Goal: Transaction & Acquisition: Book appointment/travel/reservation

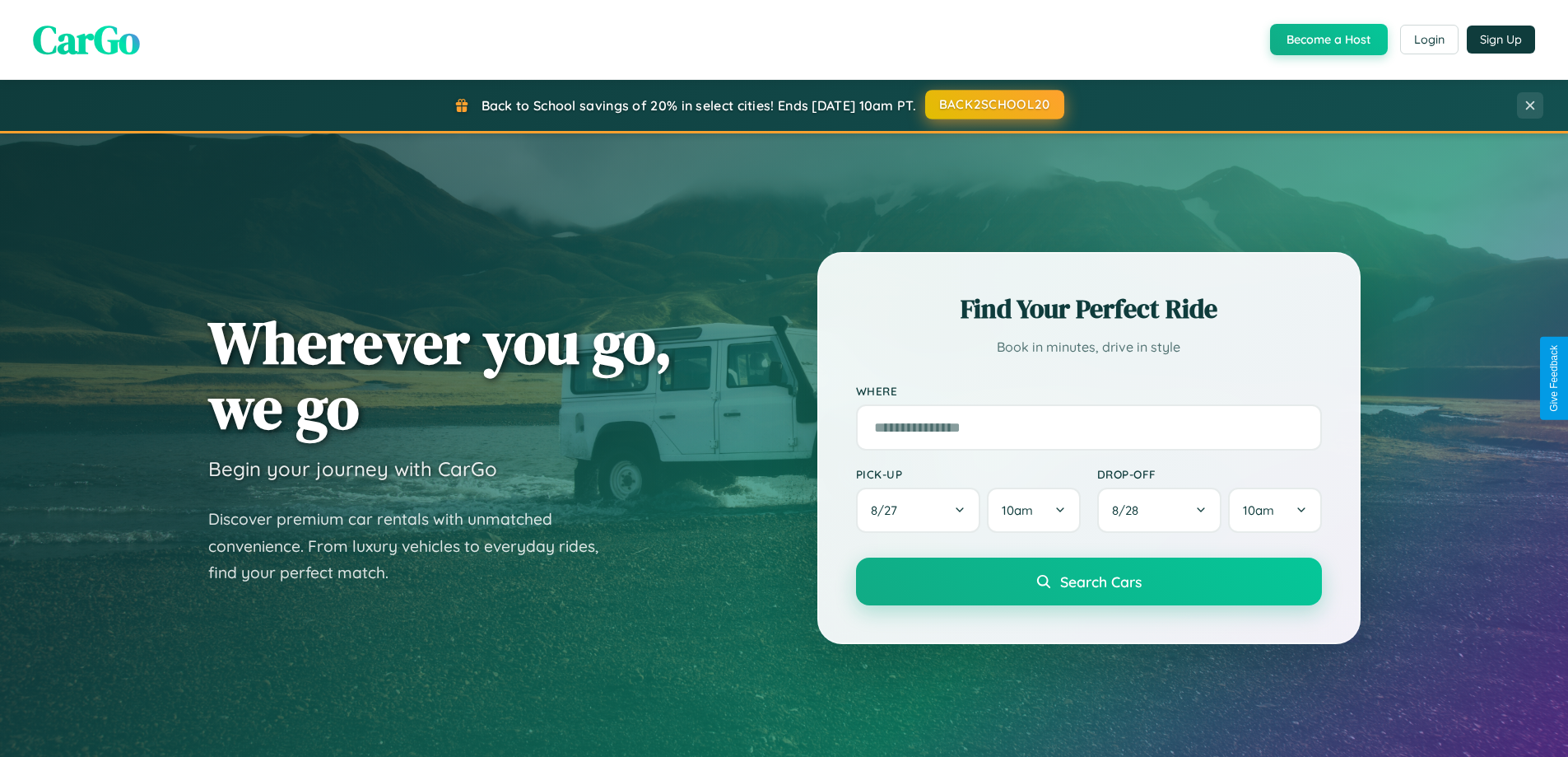
click at [994, 104] on button "BACK2SCHOOL20" at bounding box center [995, 104] width 139 height 30
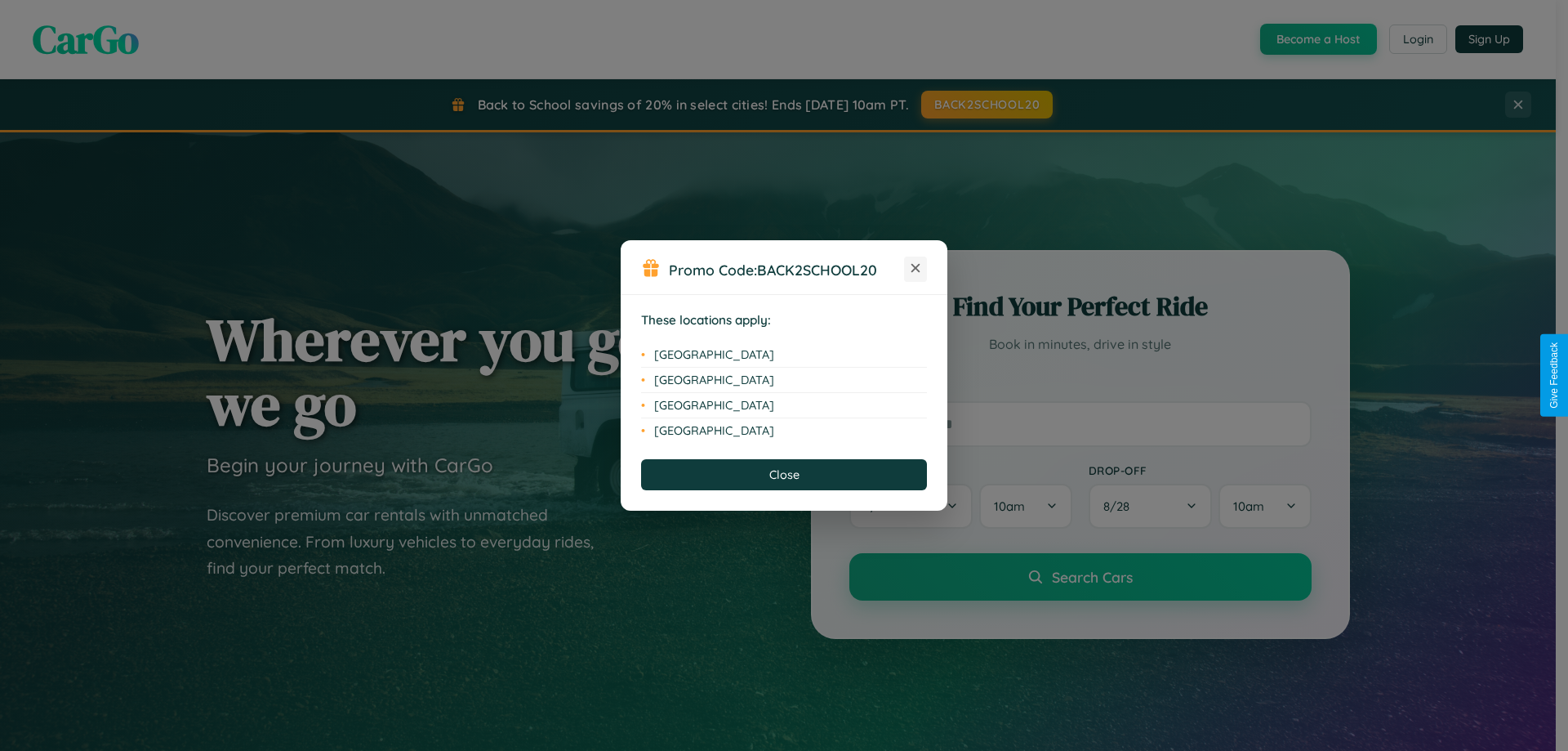
click at [915, 269] on icon at bounding box center [915, 268] width 9 height 9
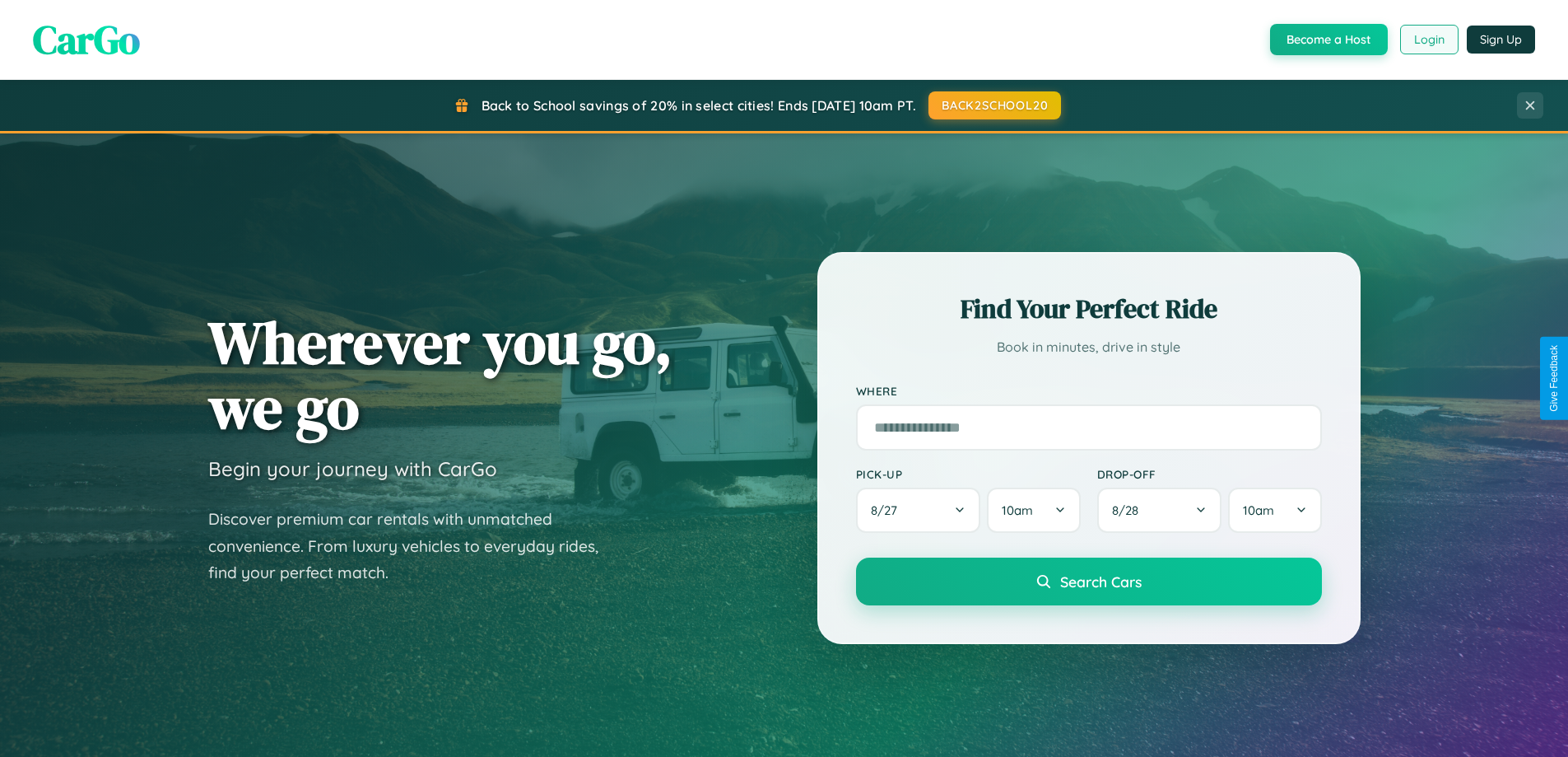
click at [1428, 40] on button "Login" at bounding box center [1429, 40] width 59 height 30
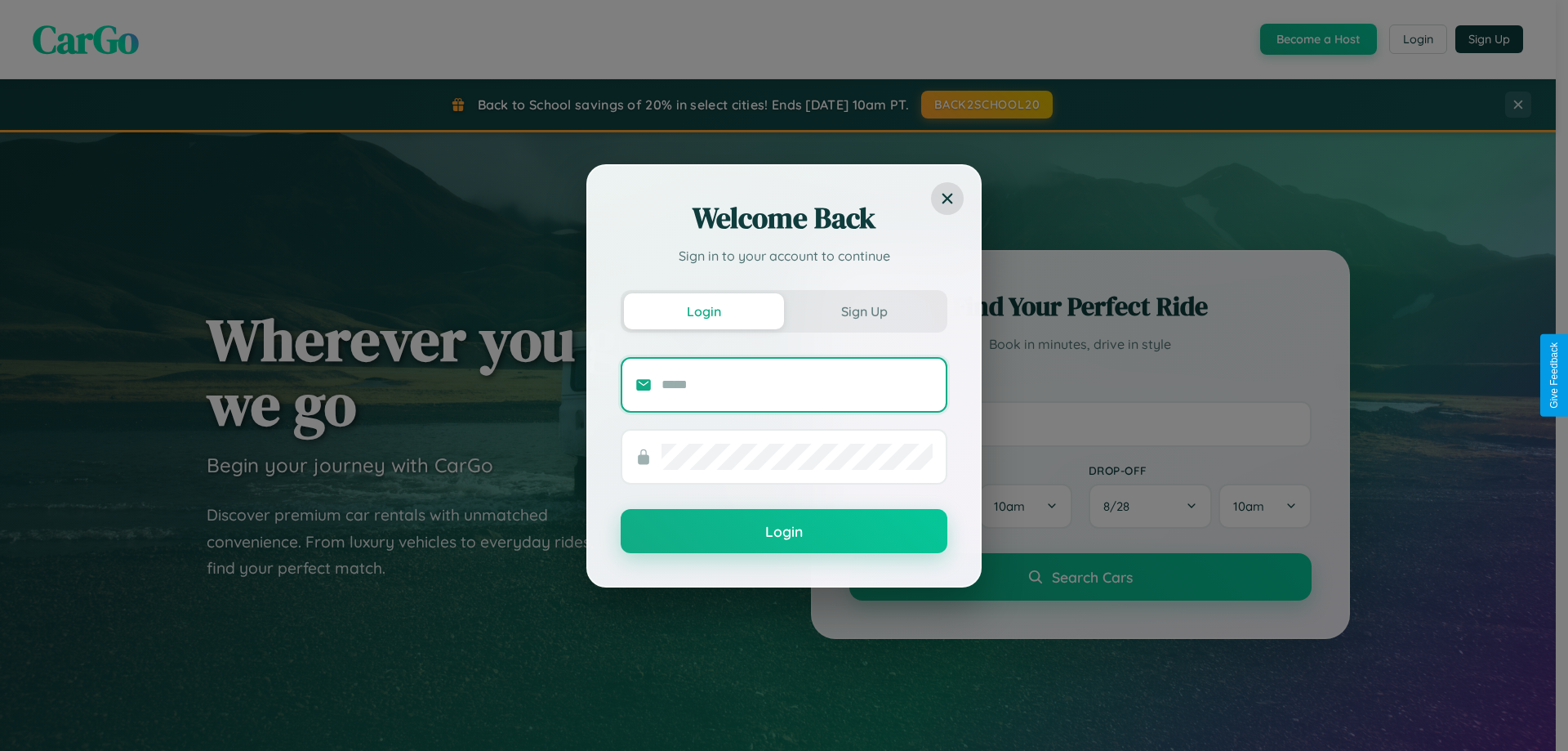
click at [797, 384] on input "text" at bounding box center [797, 384] width 271 height 27
type input "**********"
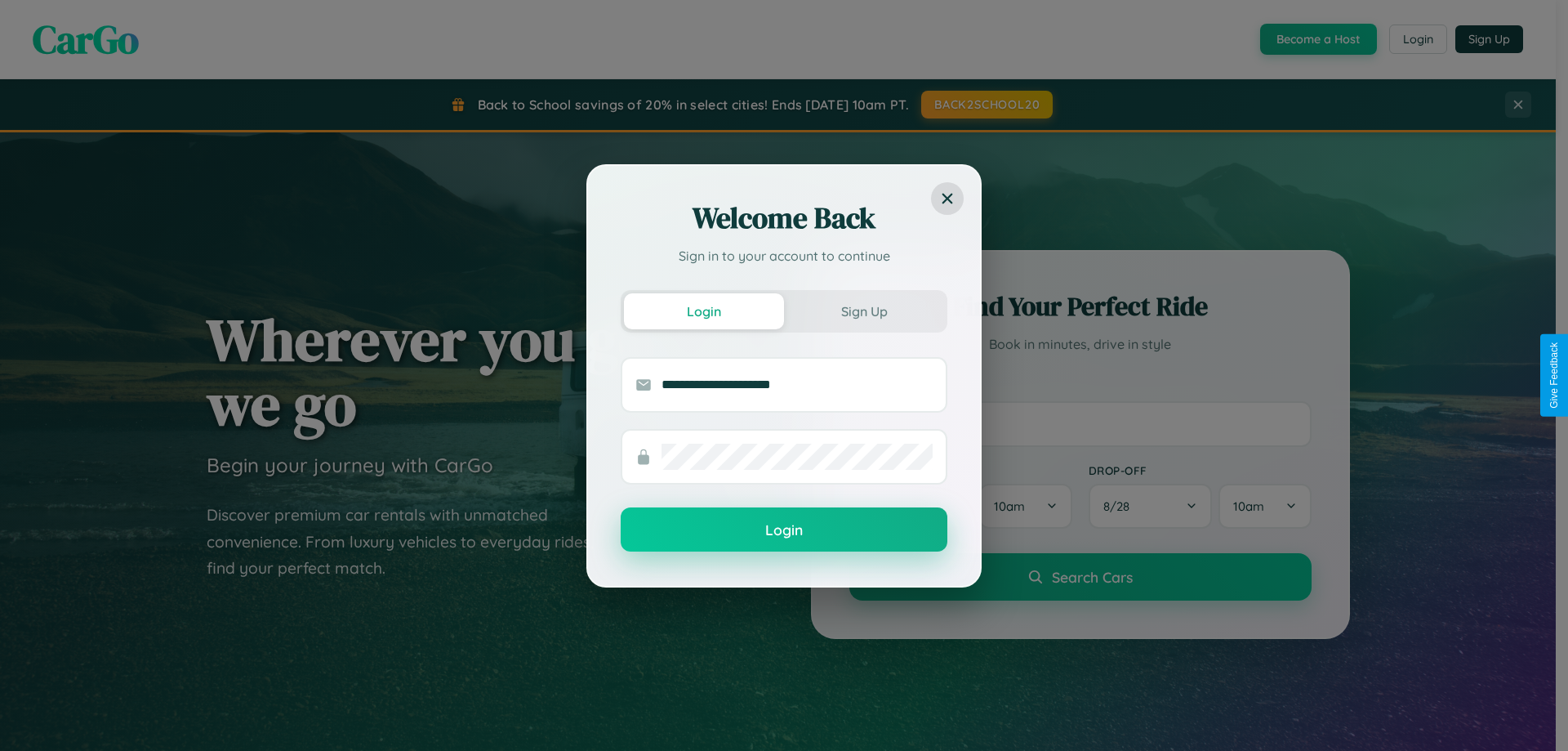
click at [784, 530] on button "Login" at bounding box center [784, 529] width 327 height 44
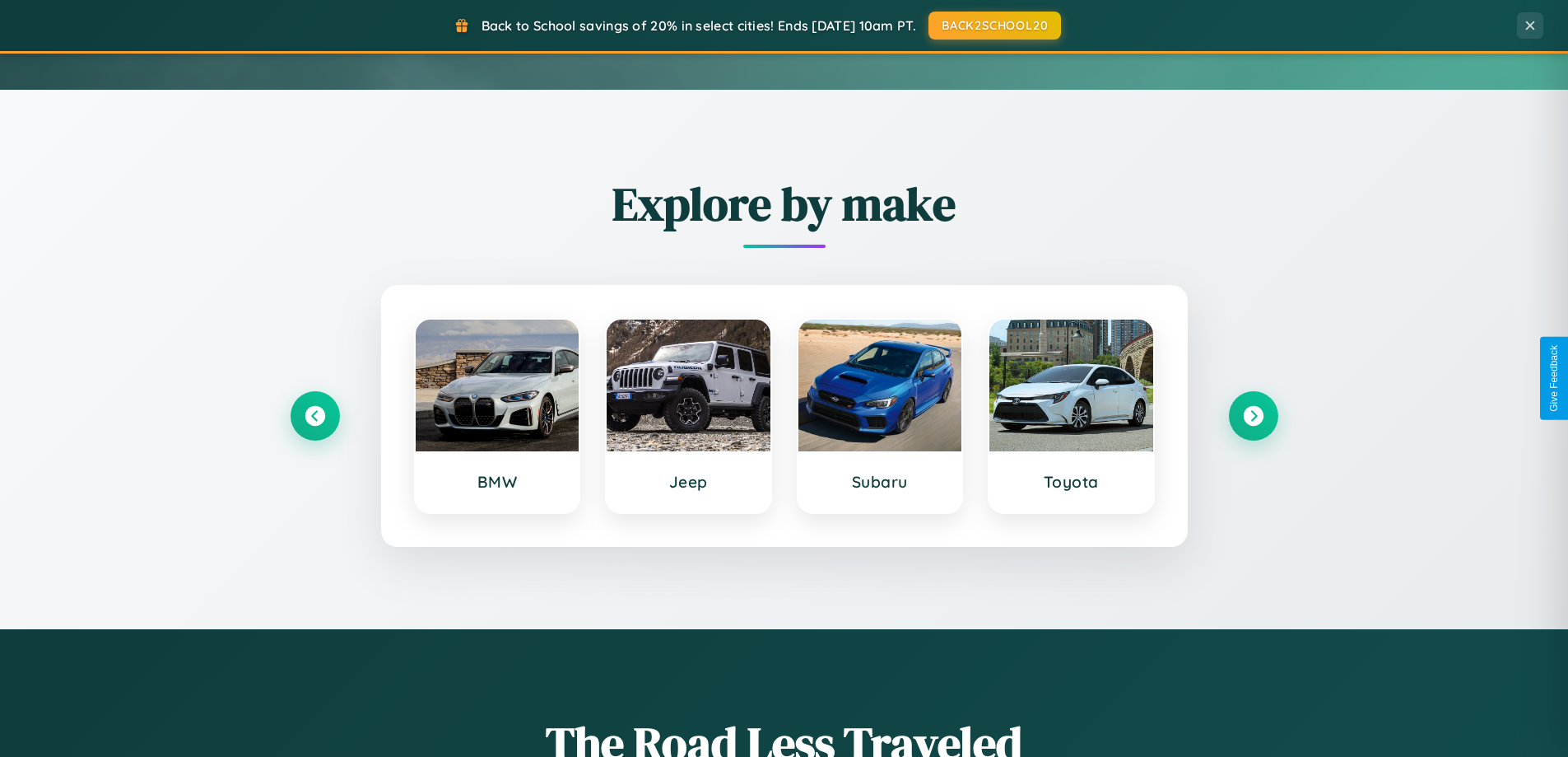
scroll to position [710, 0]
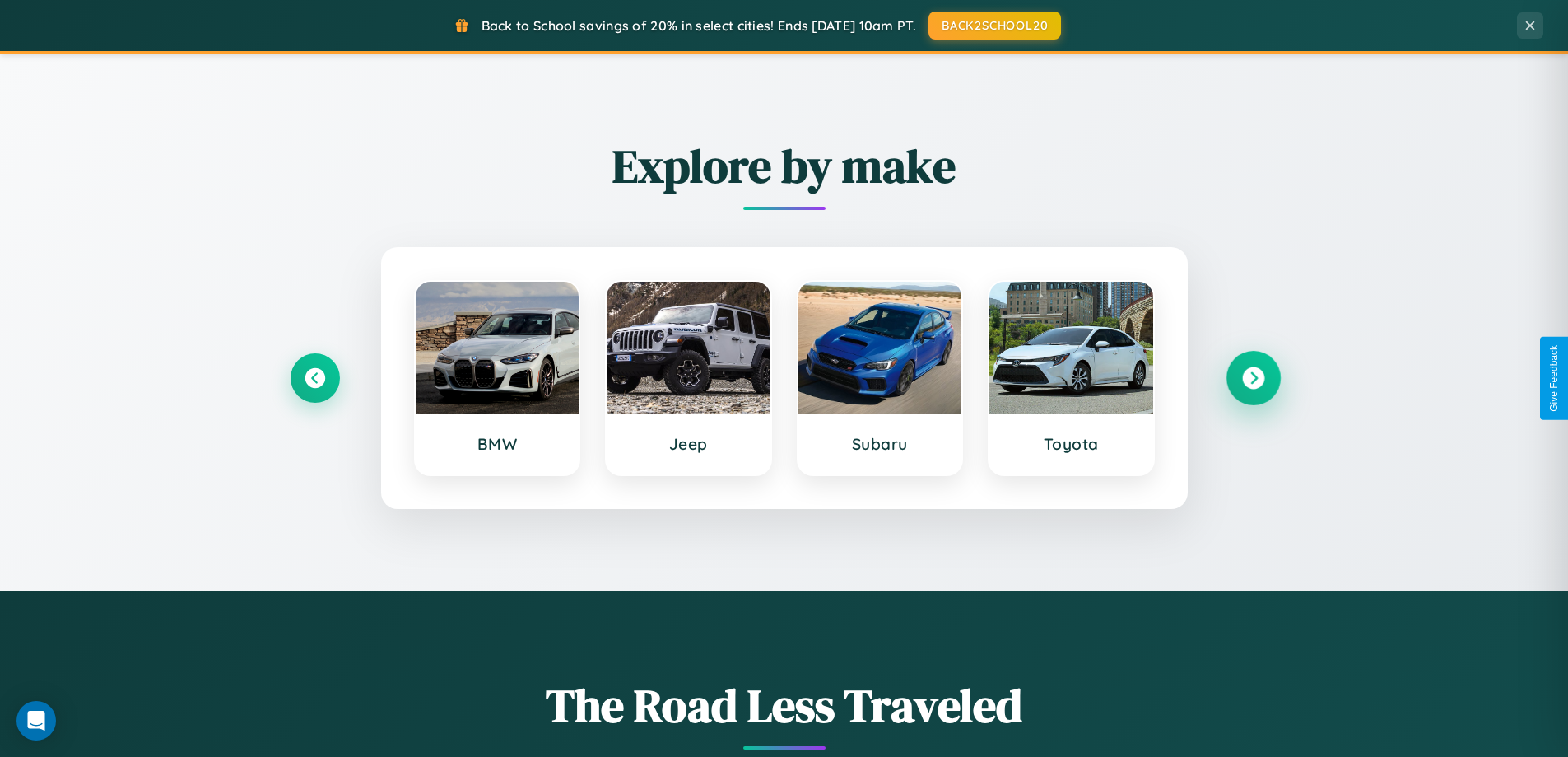
click at [1253, 378] on icon at bounding box center [1253, 378] width 22 height 22
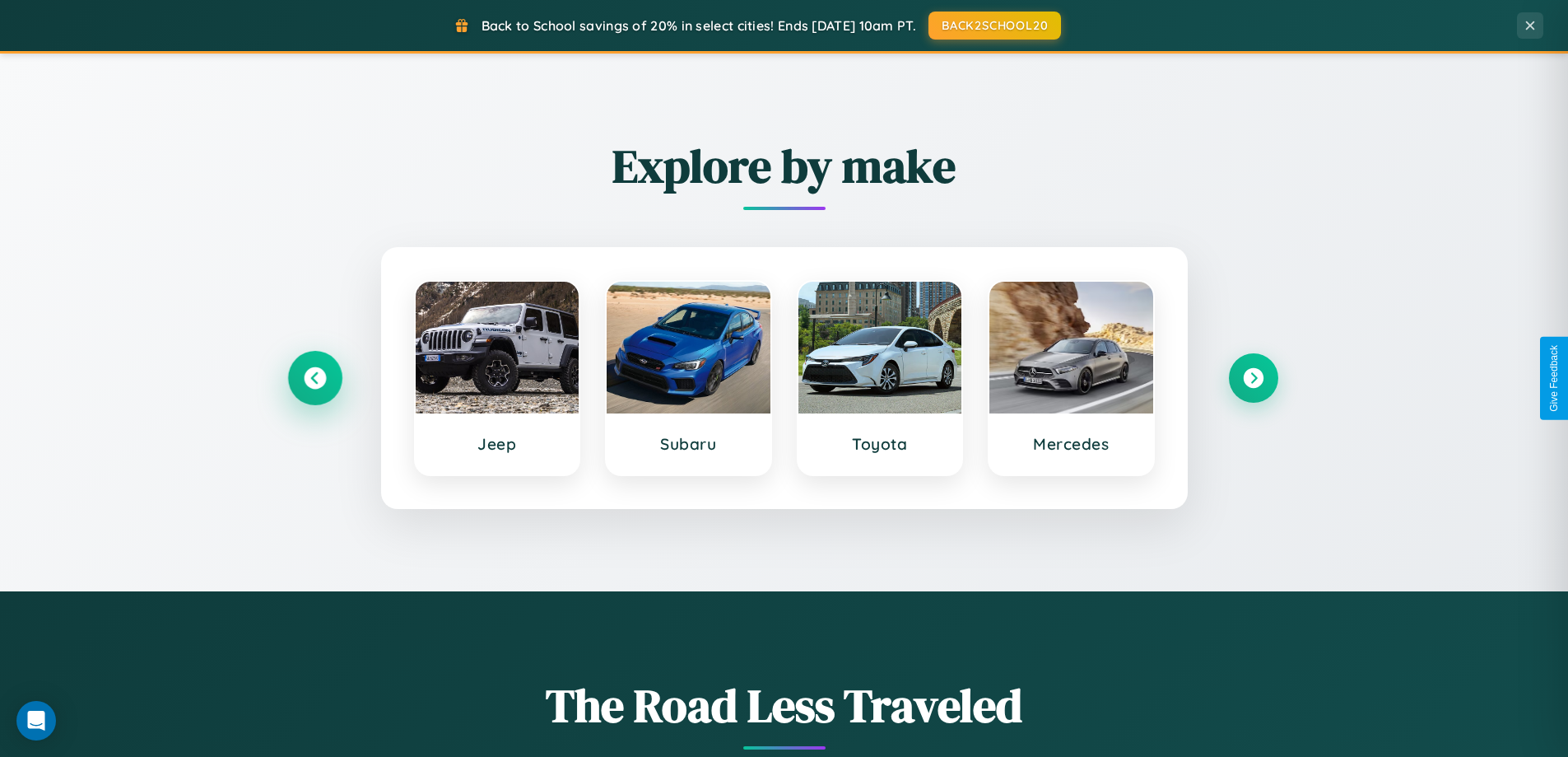
click at [315, 378] on icon at bounding box center [315, 378] width 22 height 22
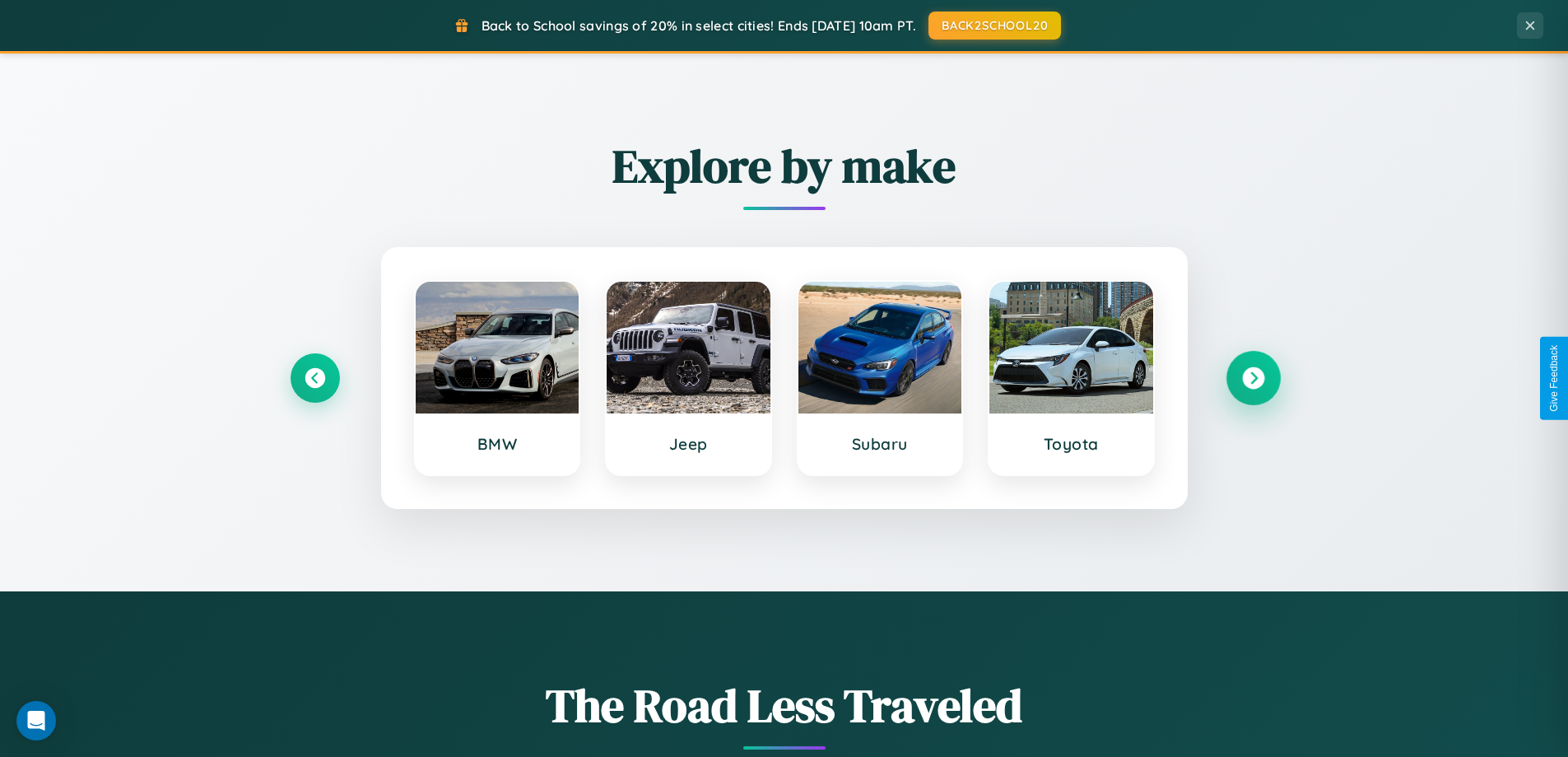
click at [1253, 378] on icon at bounding box center [1253, 378] width 22 height 22
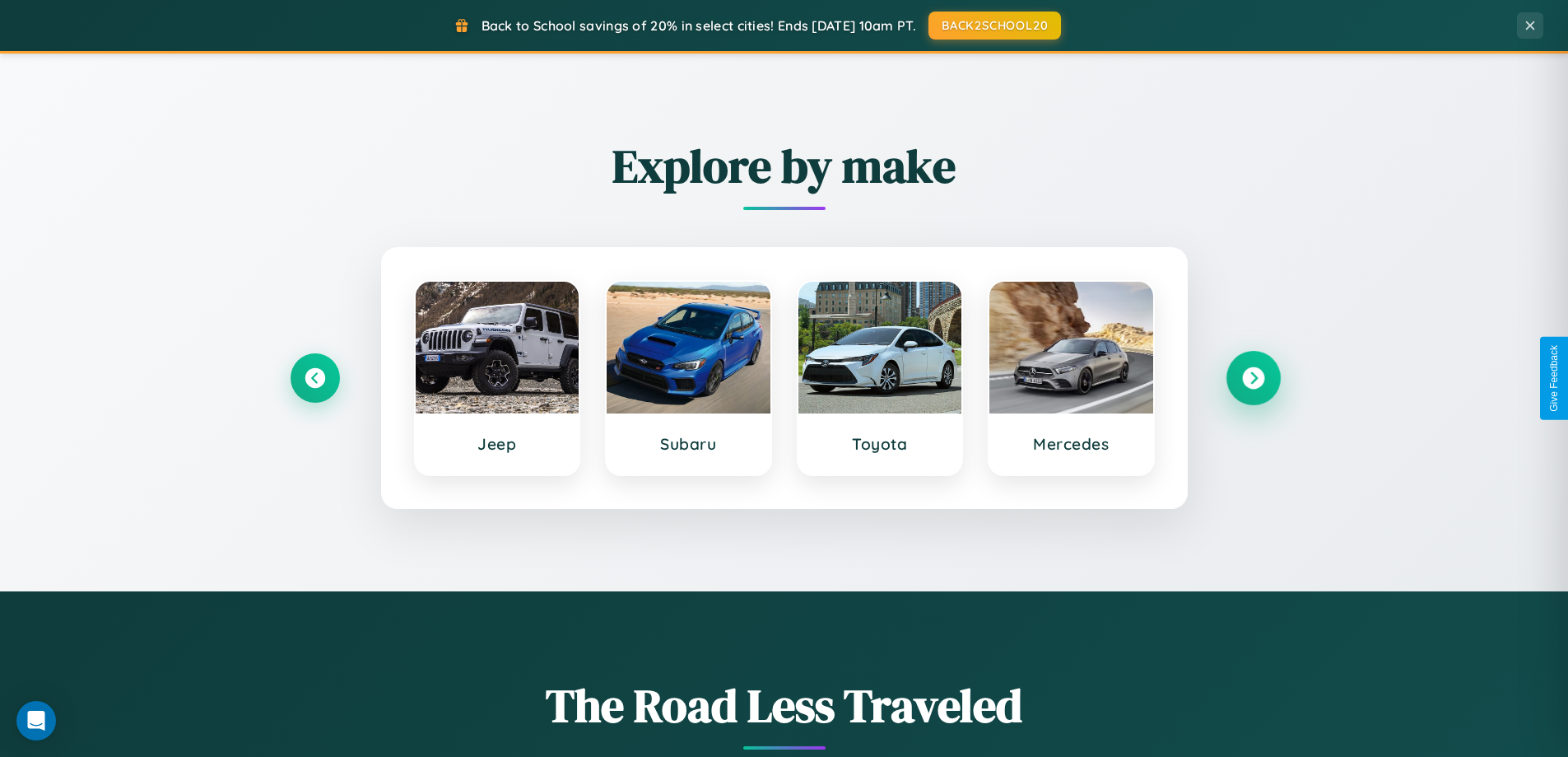
click at [1253, 378] on icon at bounding box center [1253, 378] width 22 height 22
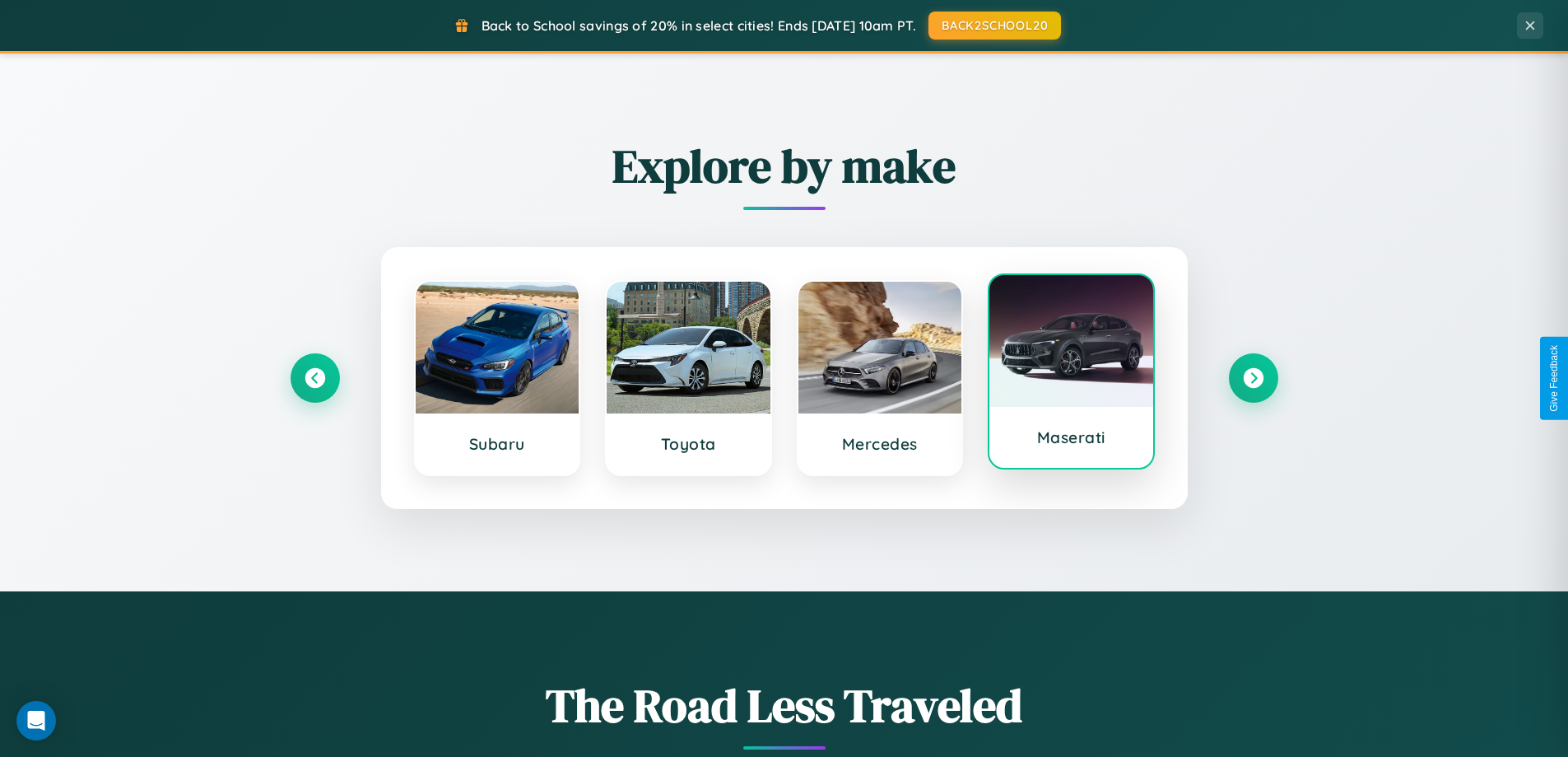
click at [1071, 372] on div at bounding box center [1071, 341] width 164 height 132
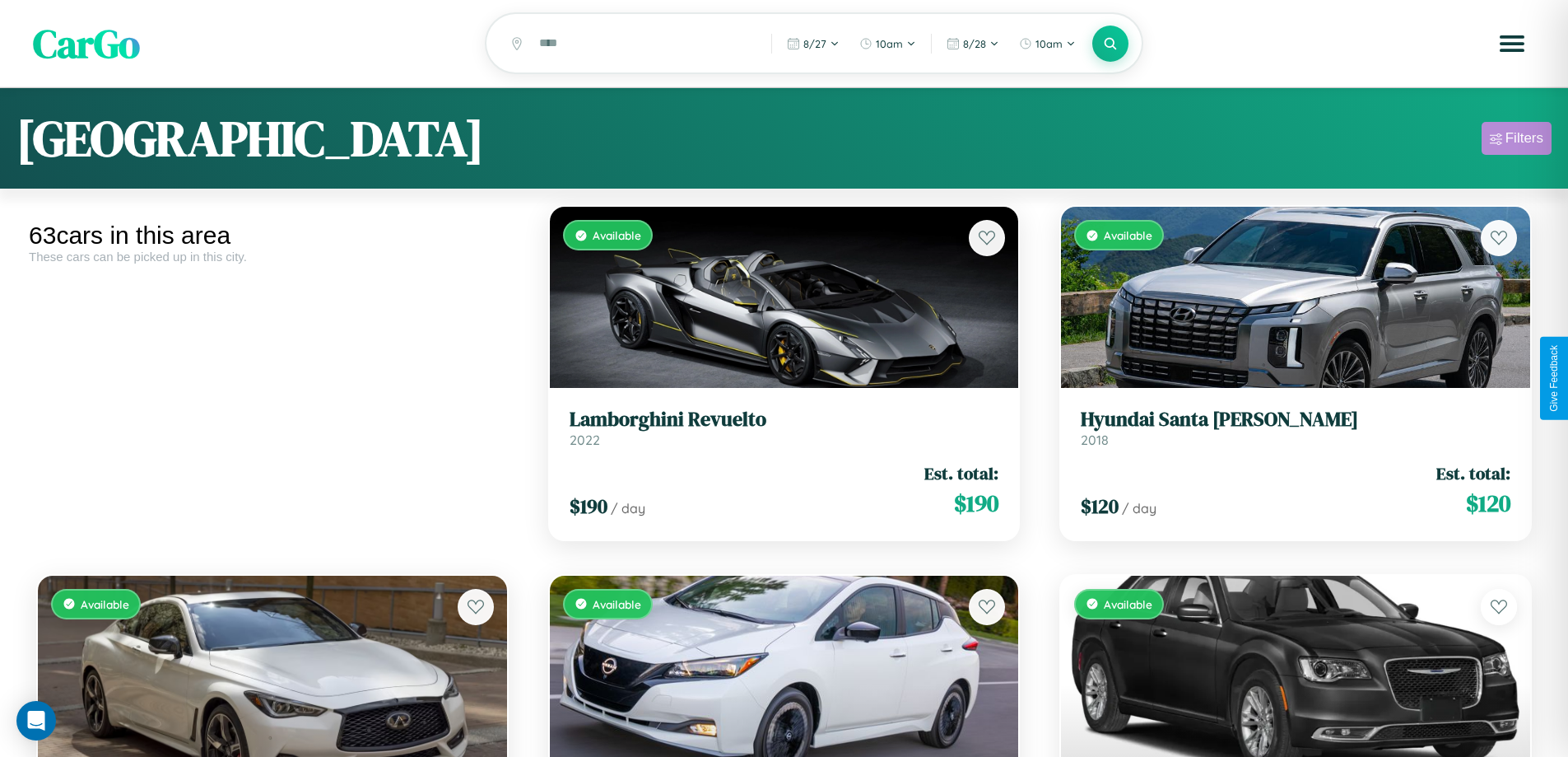
click at [1516, 141] on div "Filters" at bounding box center [1524, 138] width 38 height 17
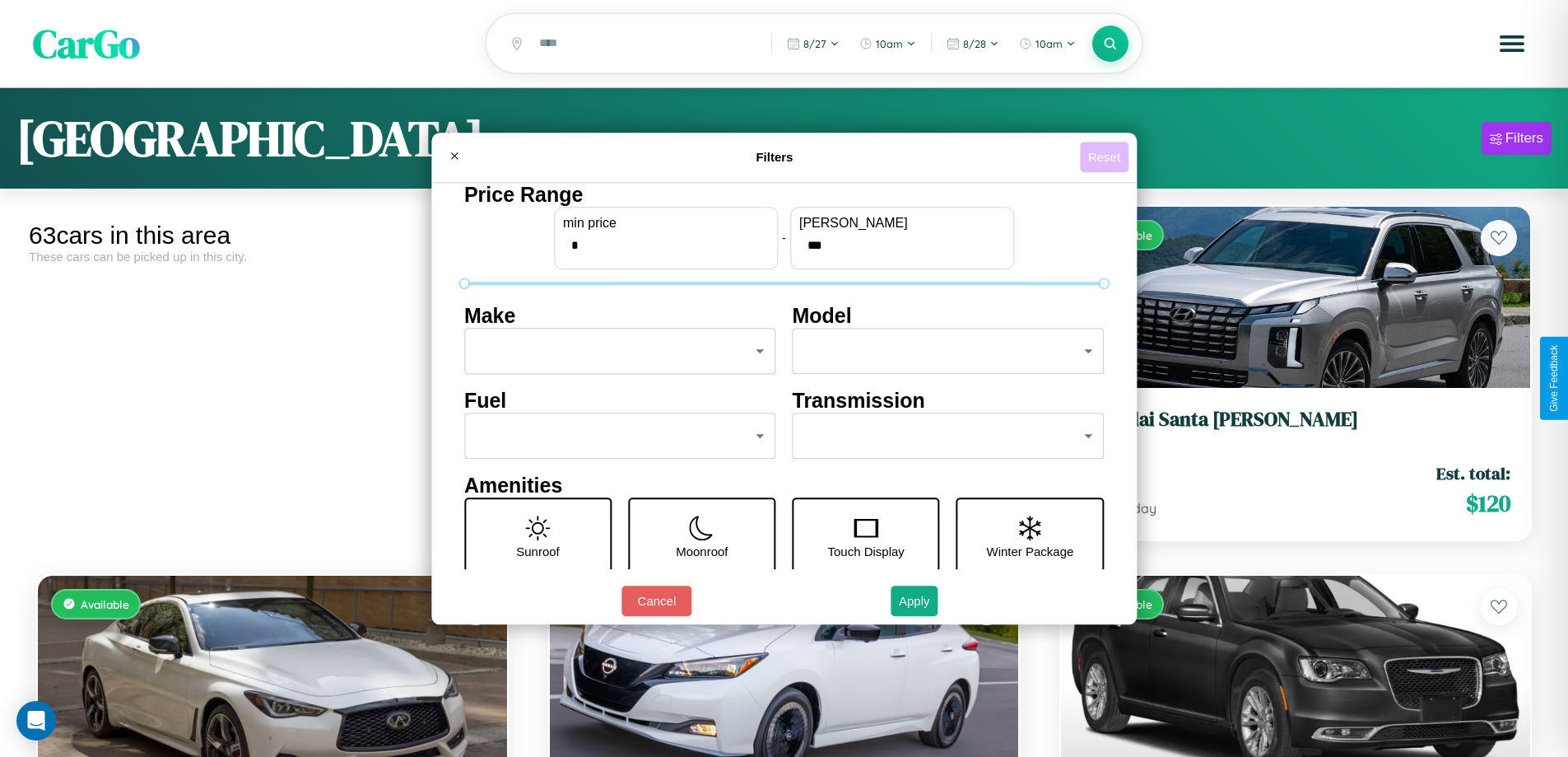
click at [1106, 157] on button "Reset" at bounding box center [1104, 157] width 49 height 31
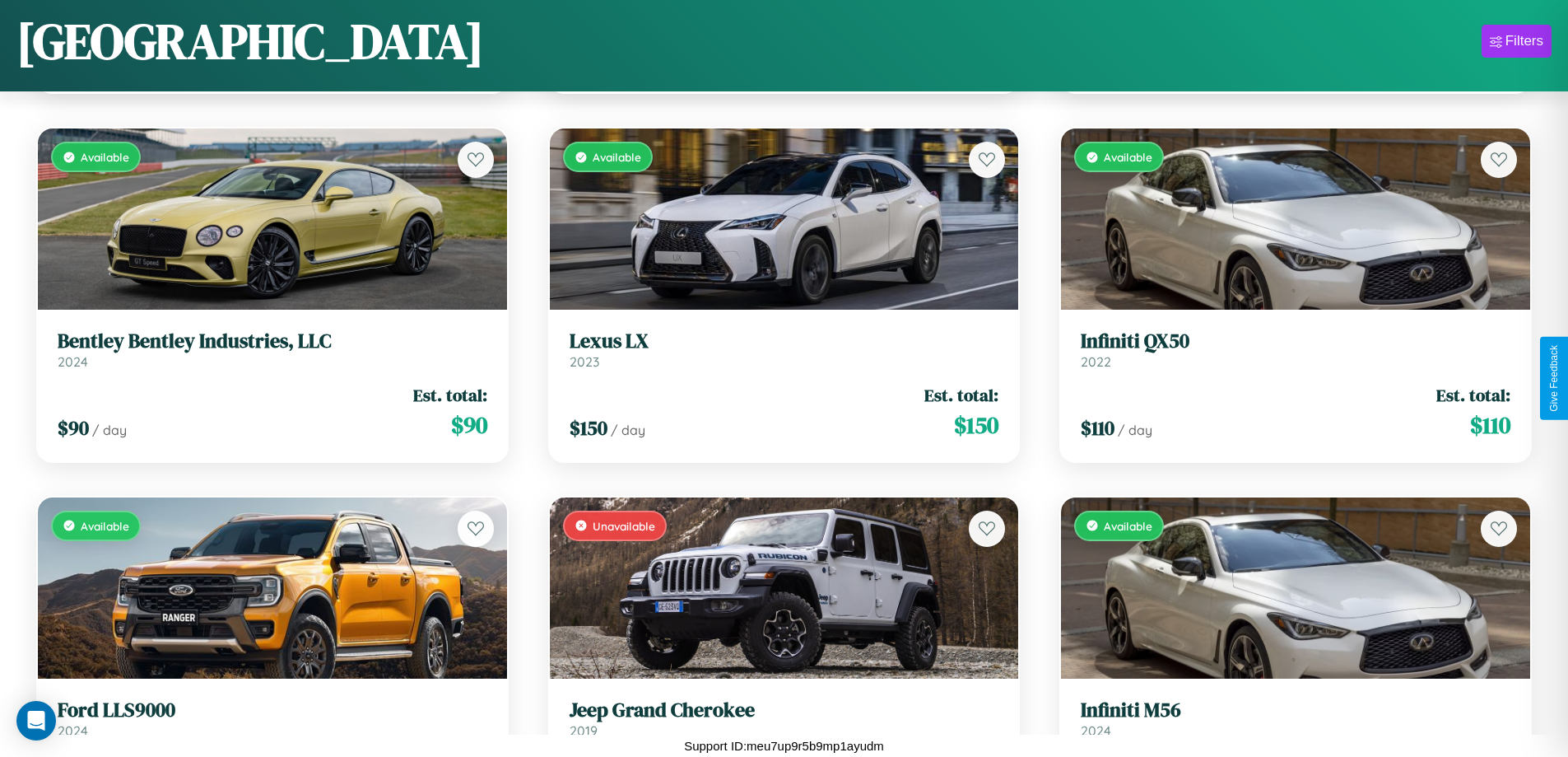
scroll to position [77, 0]
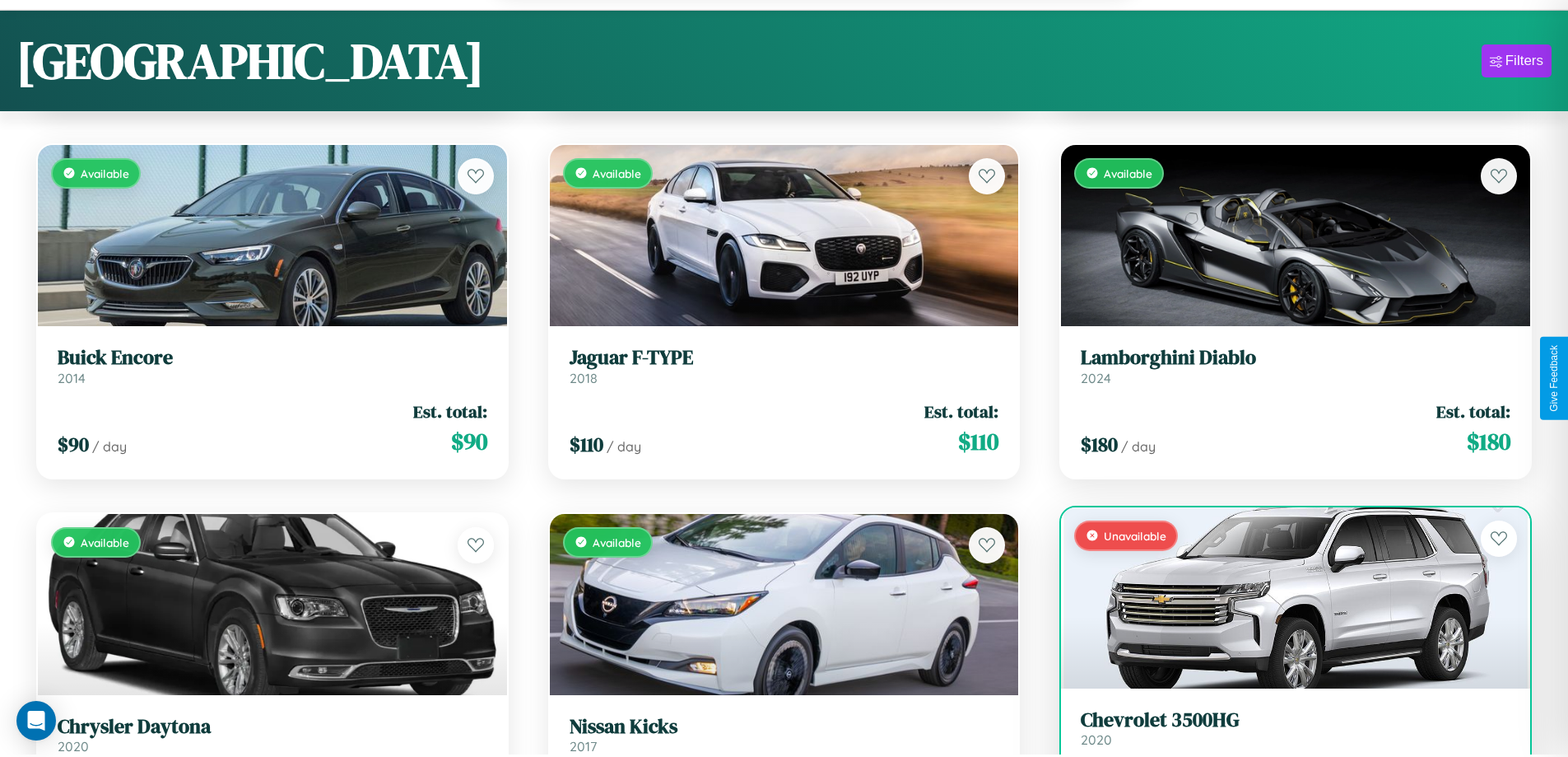
click at [1285, 736] on link "Chevrolet 3500HG 2020" at bounding box center [1296, 728] width 430 height 41
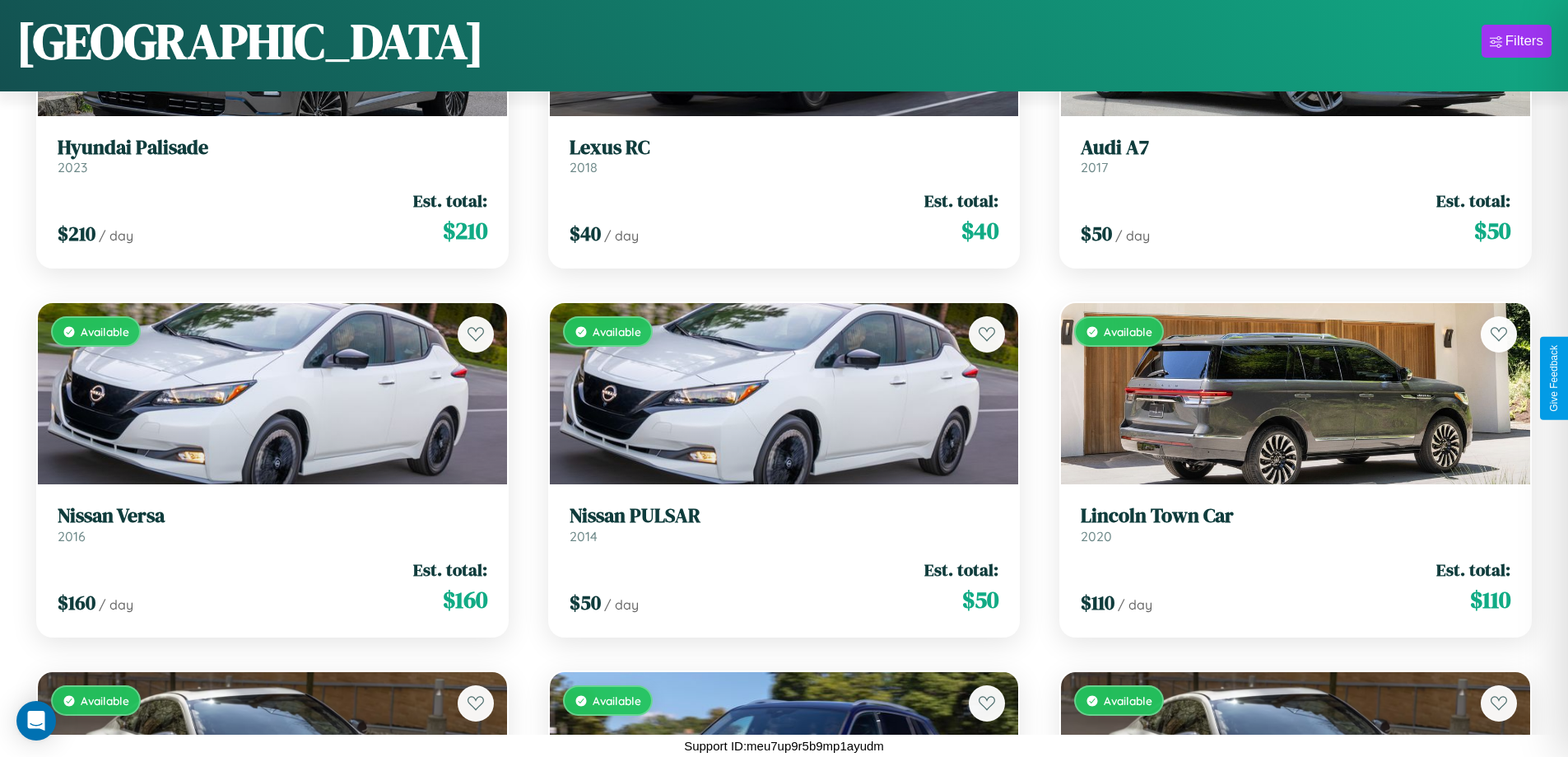
scroll to position [970, 0]
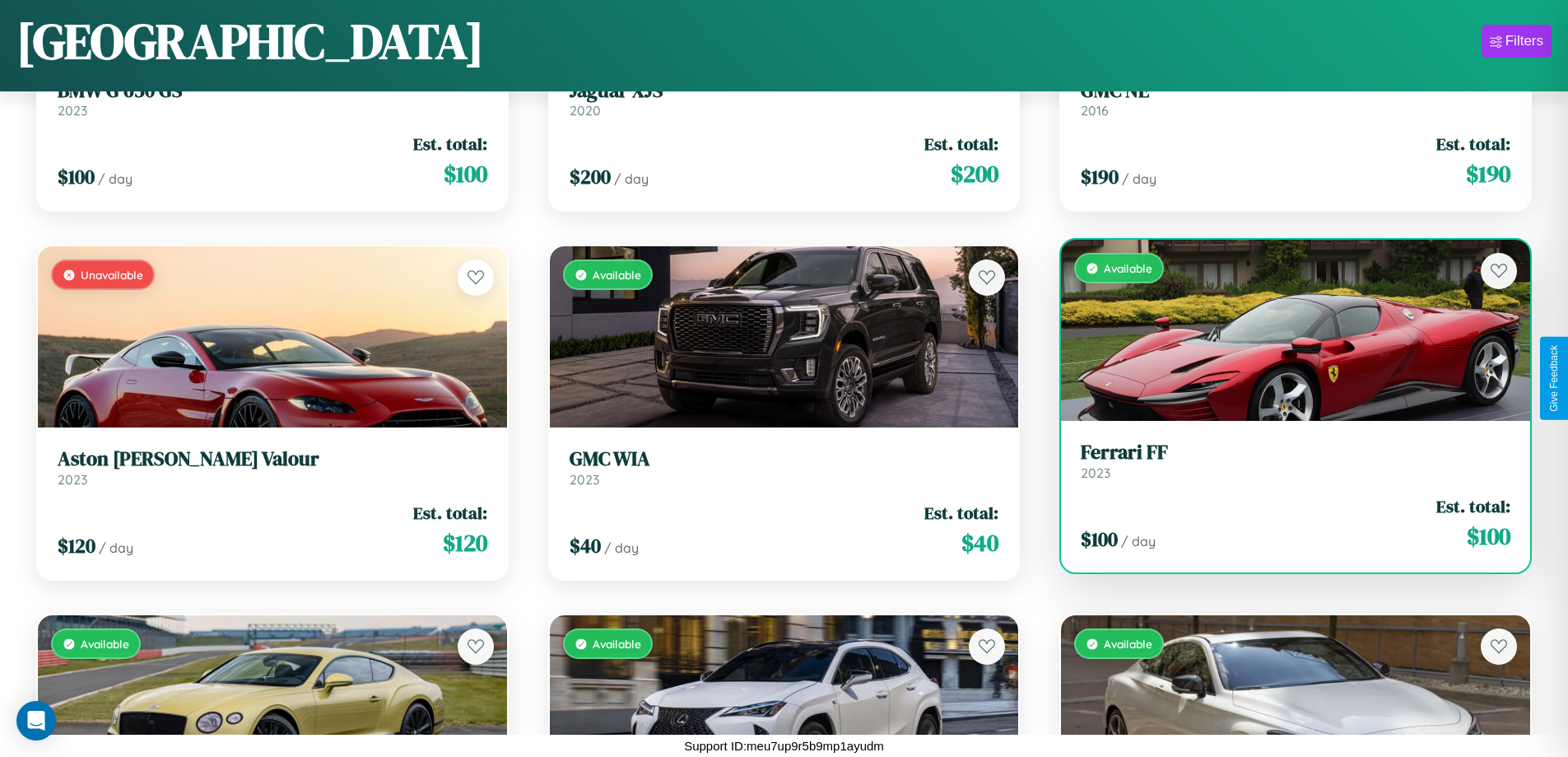
click at [1285, 461] on h3 "Ferrari FF" at bounding box center [1296, 453] width 430 height 24
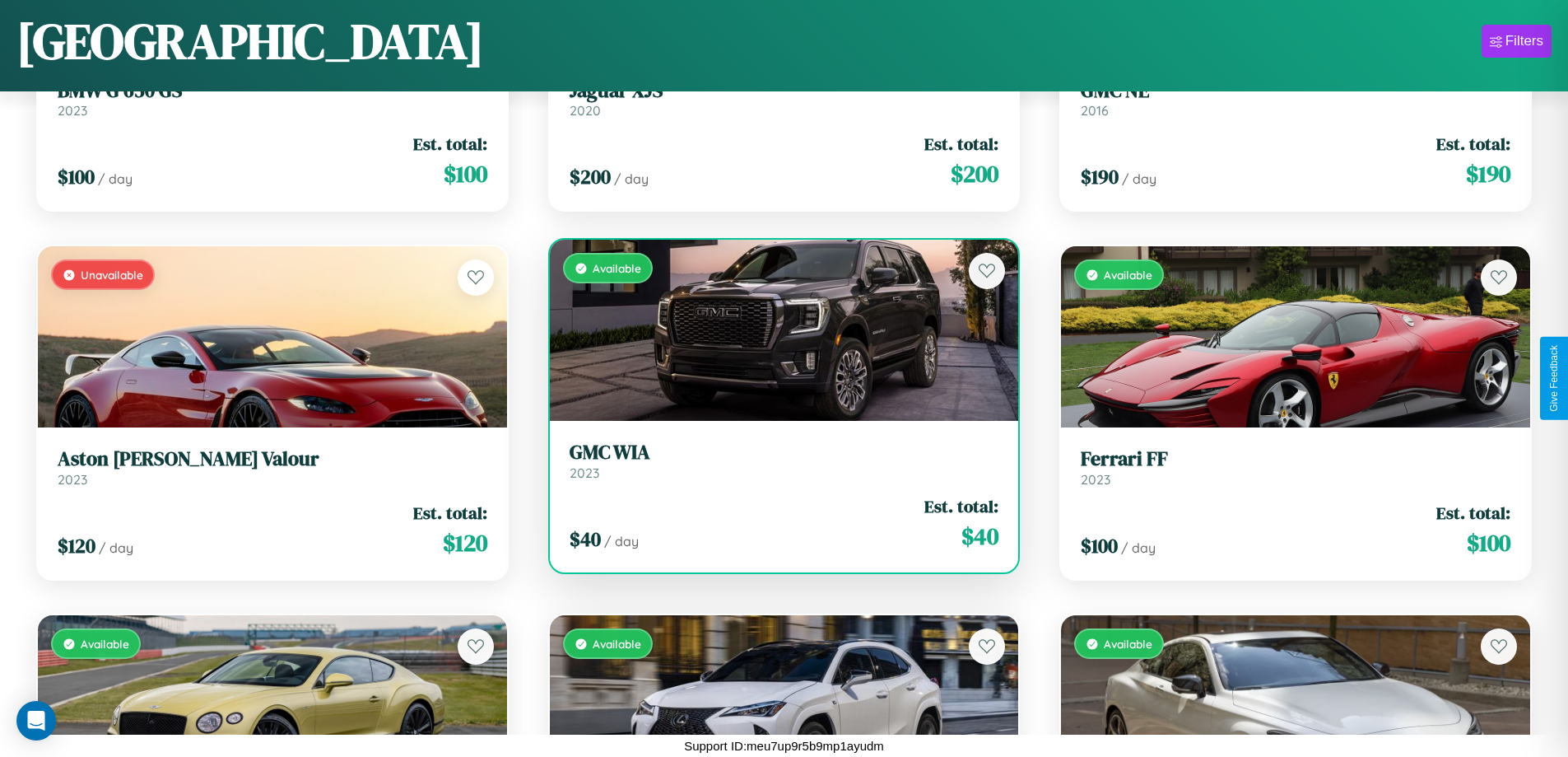
scroll to position [1338, 0]
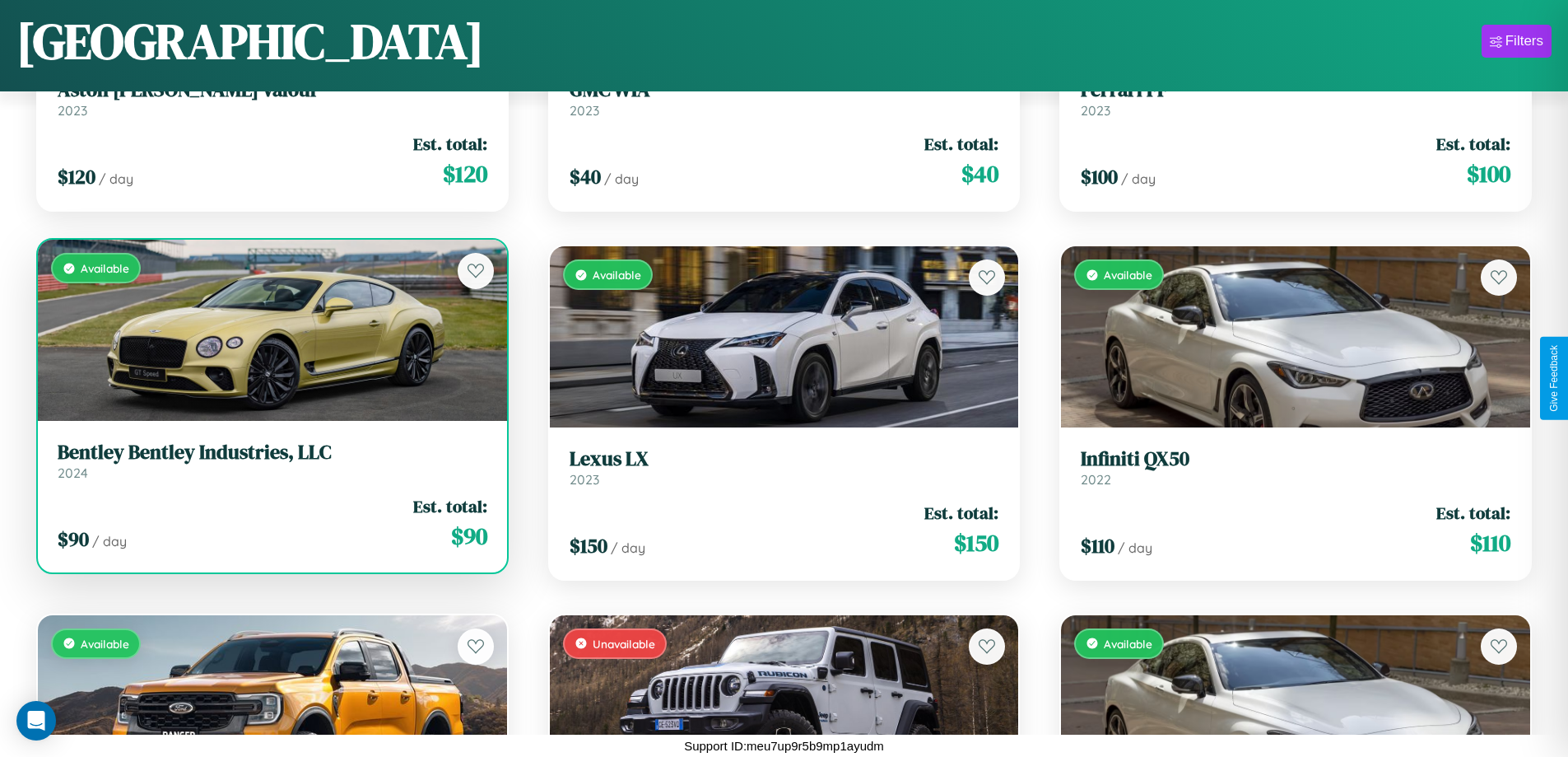
click at [270, 332] on div "Available" at bounding box center [272, 330] width 470 height 181
click at [270, 330] on div "Available" at bounding box center [272, 330] width 470 height 181
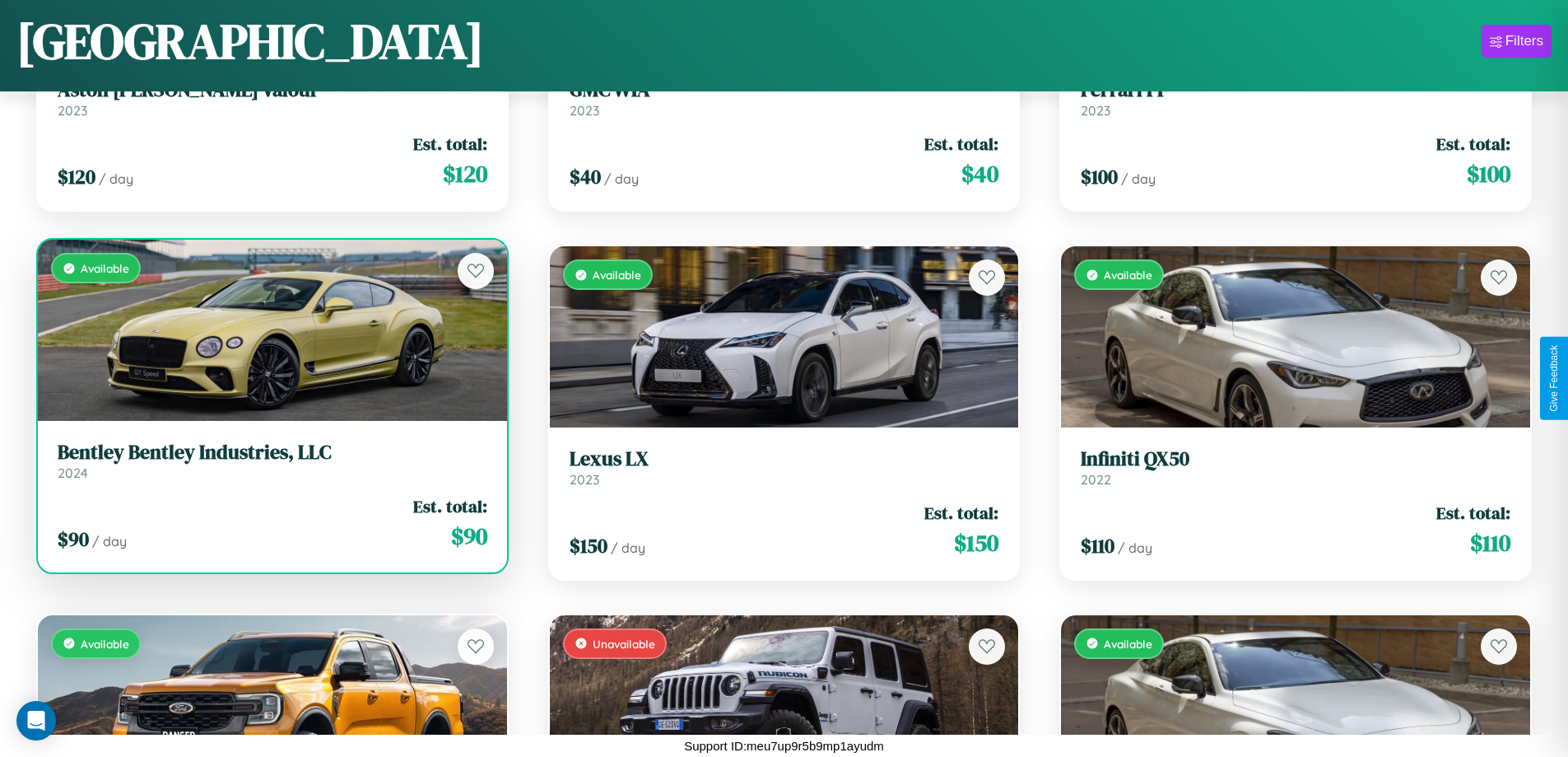
click at [270, 330] on div "Available" at bounding box center [272, 330] width 470 height 181
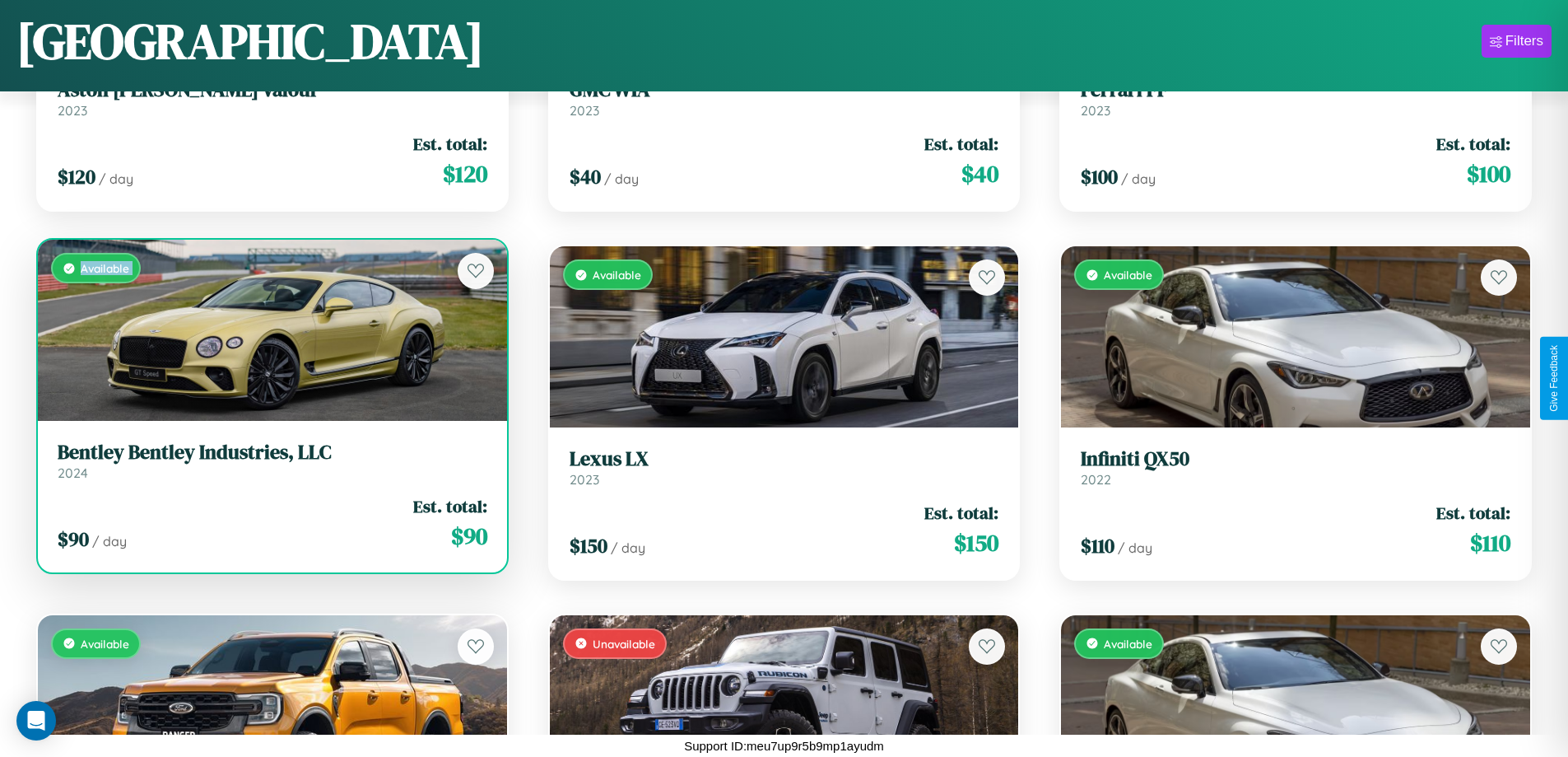
click at [270, 330] on div "Available" at bounding box center [272, 330] width 470 height 181
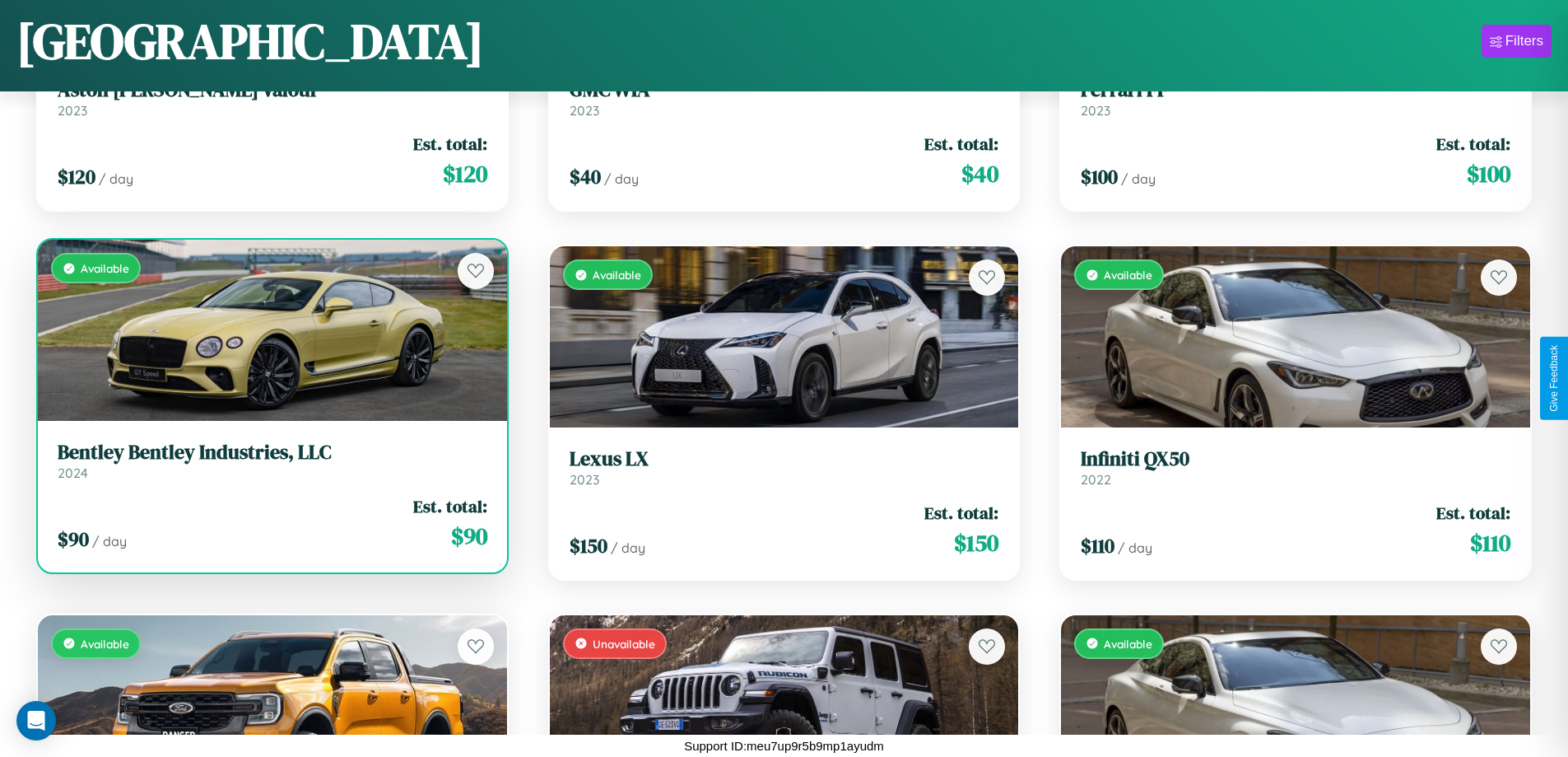
click at [270, 330] on div "Available" at bounding box center [272, 330] width 470 height 181
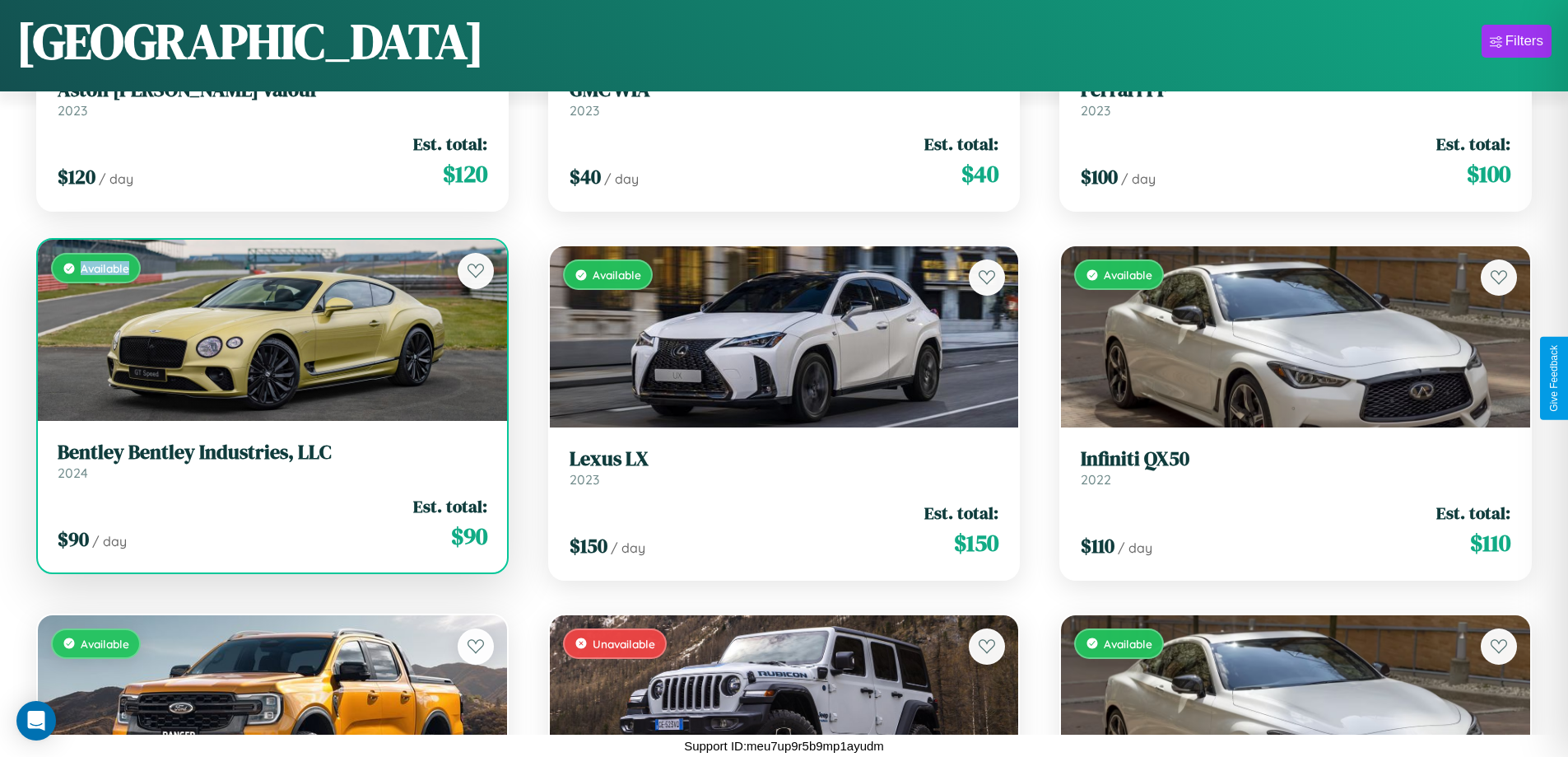
click at [270, 330] on div "Available" at bounding box center [272, 330] width 470 height 181
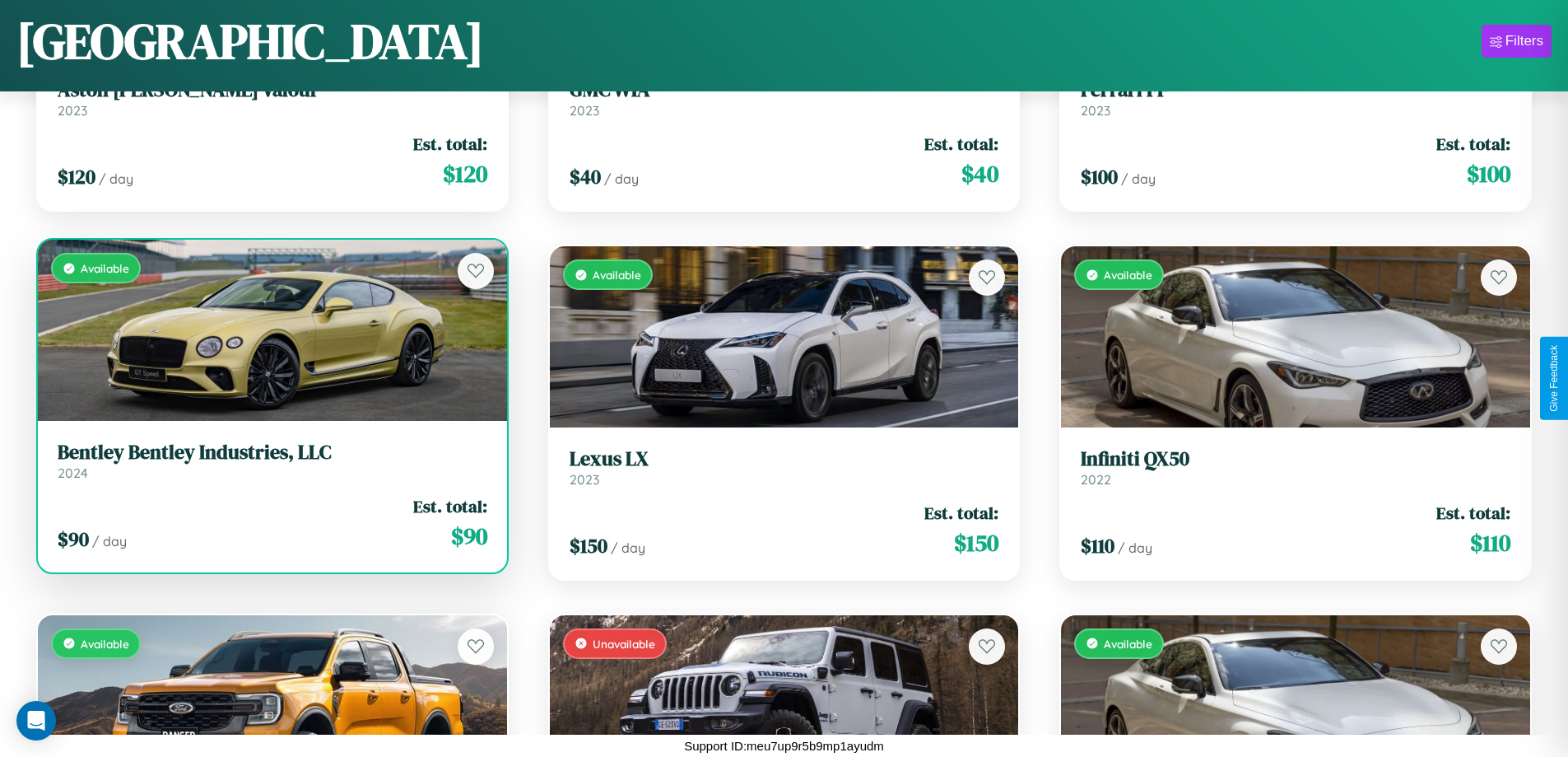
click at [270, 460] on h3 "Bentley Bentley Industries, LLC" at bounding box center [272, 453] width 430 height 24
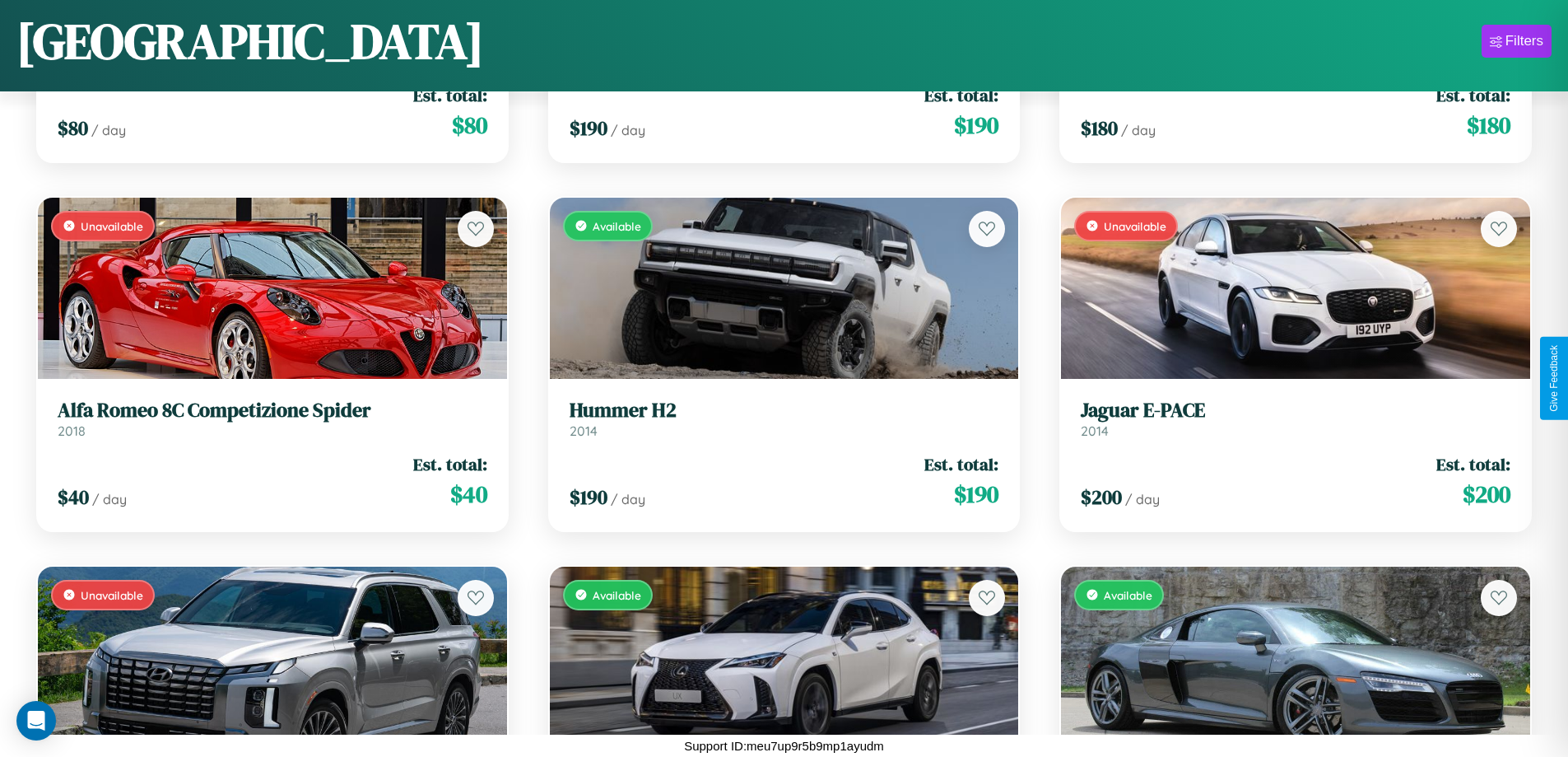
scroll to position [2445, 0]
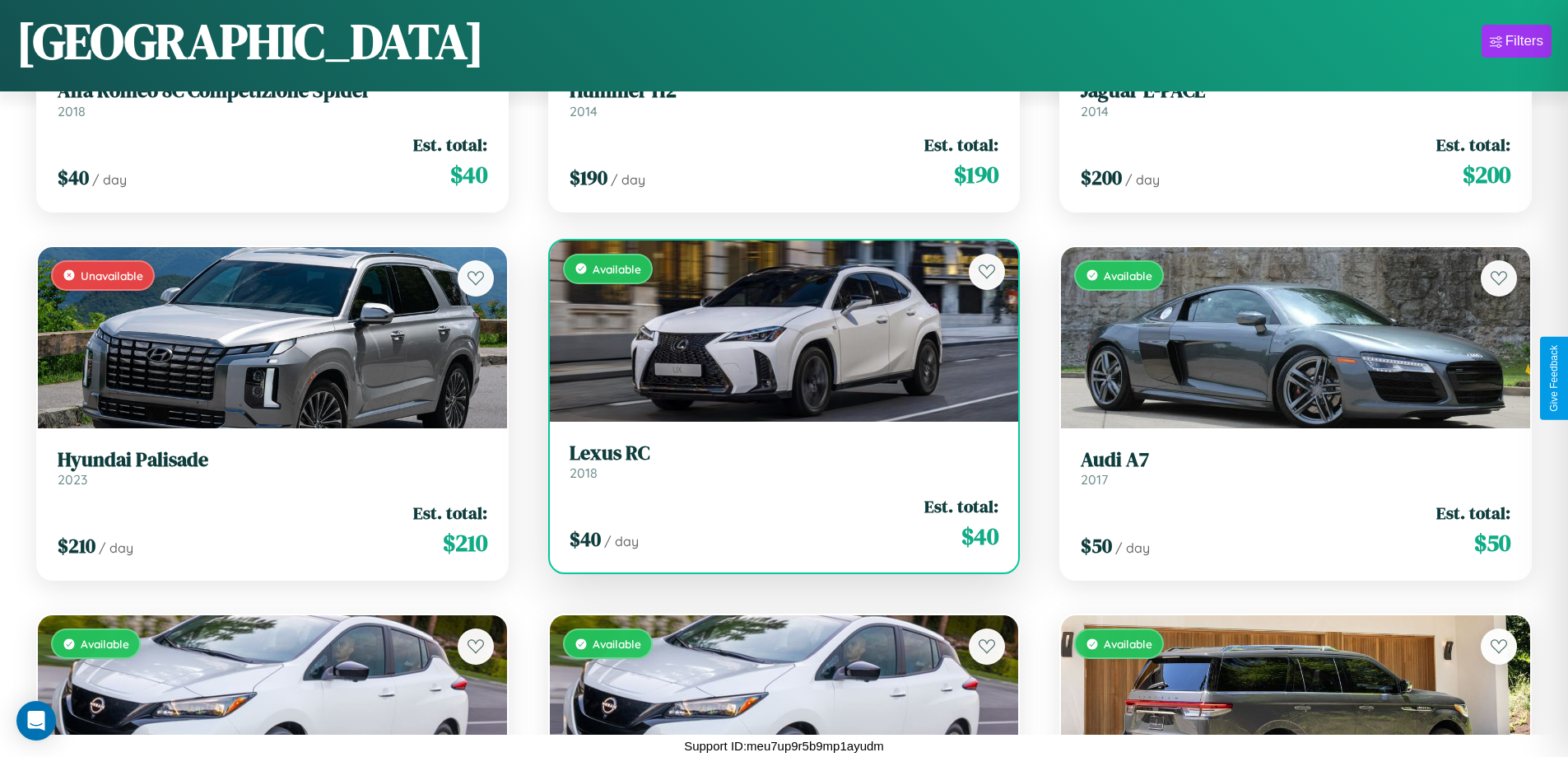
click at [778, 330] on div "Available" at bounding box center [784, 331] width 470 height 181
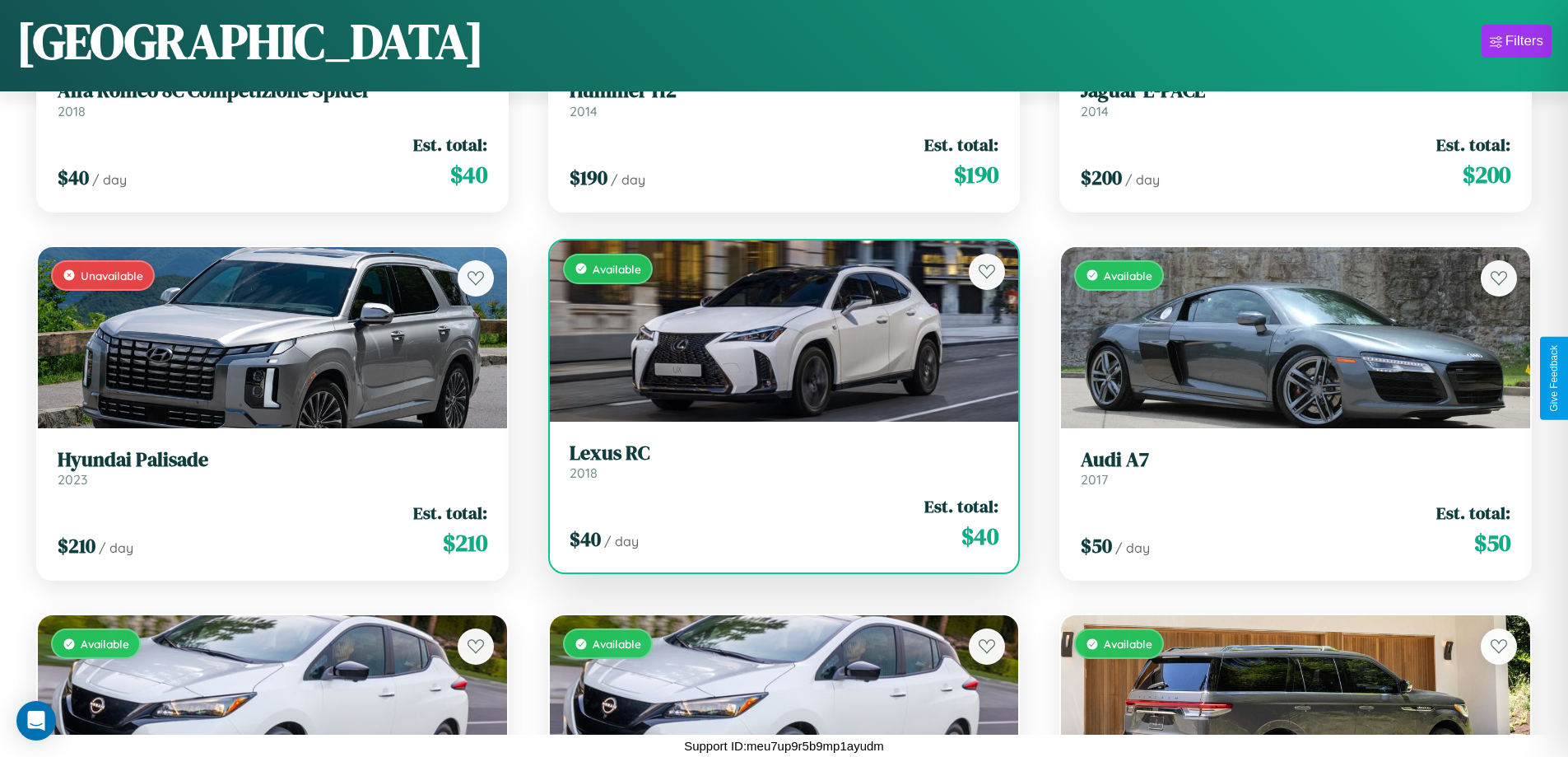
click at [778, 330] on div "Available" at bounding box center [784, 331] width 470 height 181
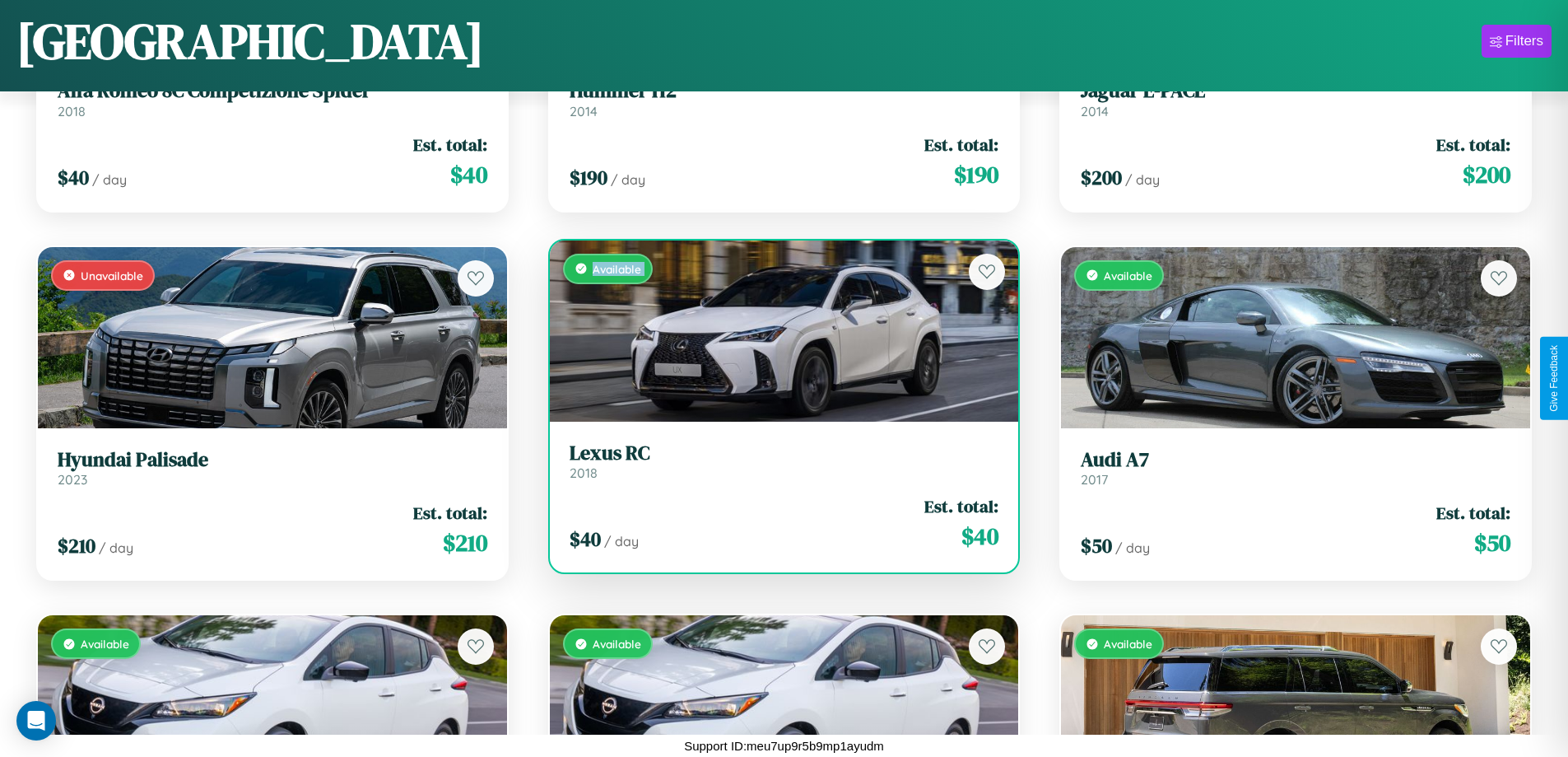
click at [778, 330] on div "Available" at bounding box center [784, 331] width 470 height 181
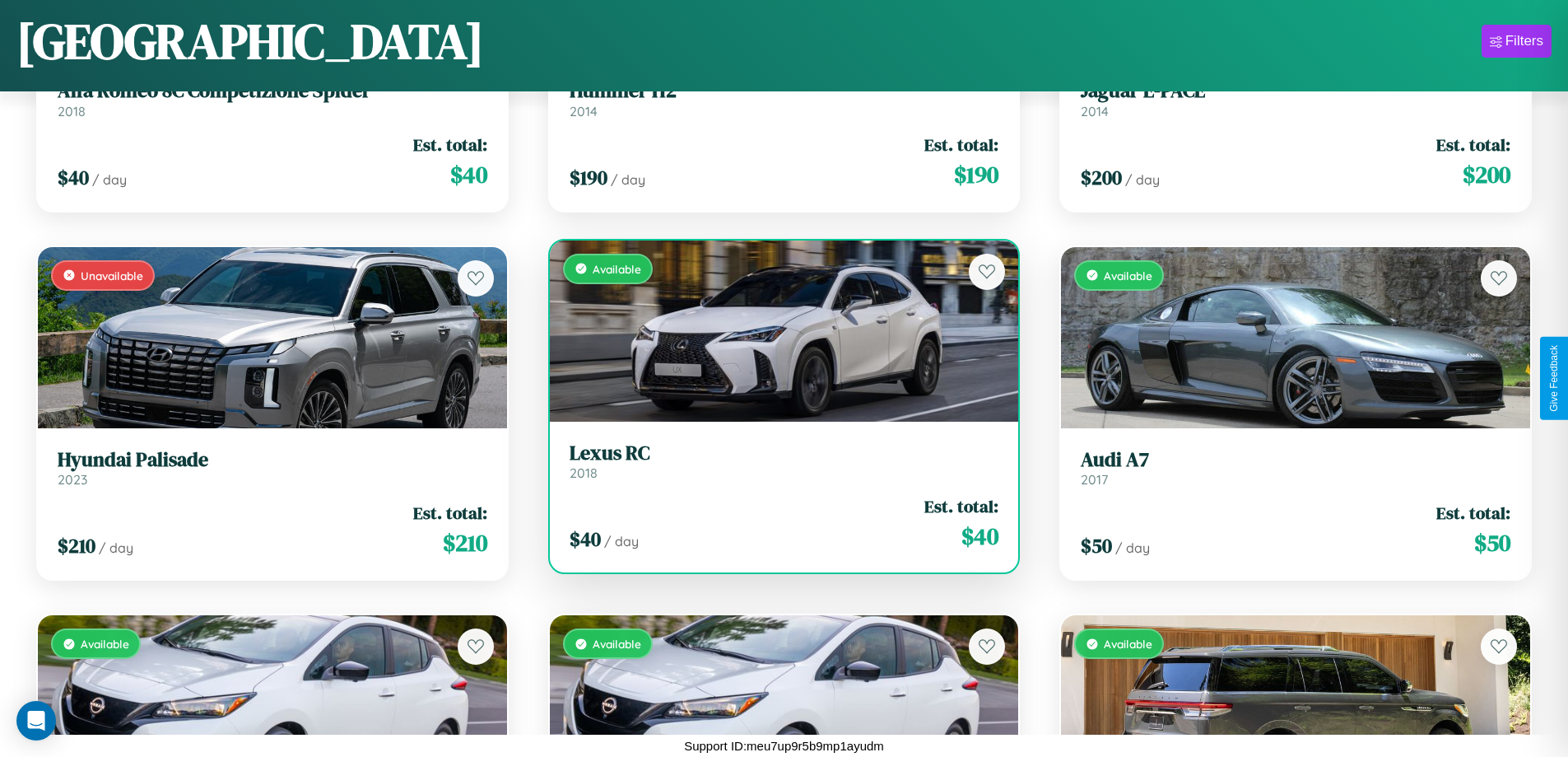
click at [778, 330] on div "Available" at bounding box center [784, 331] width 470 height 181
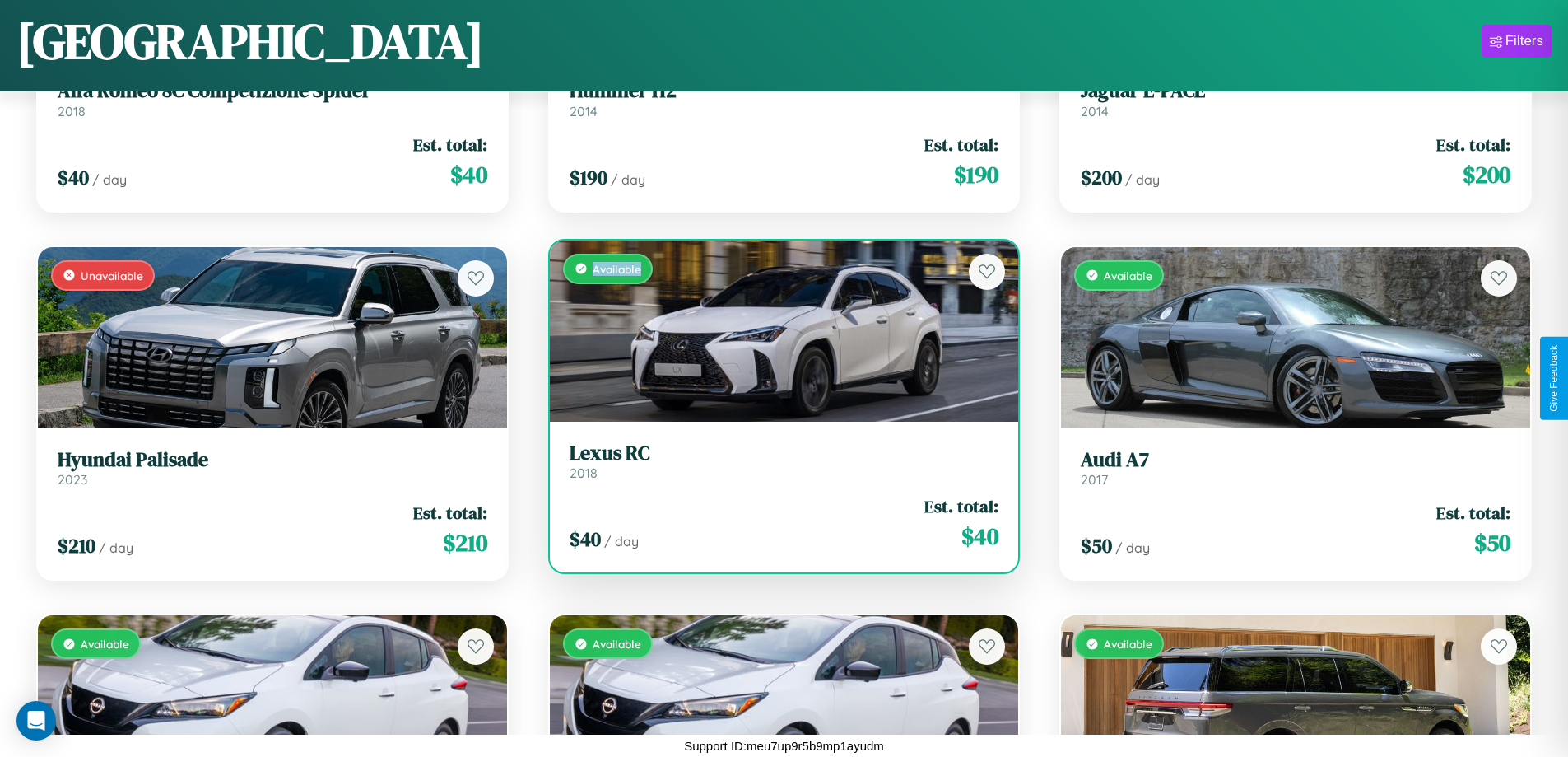
click at [778, 330] on div "Available" at bounding box center [784, 331] width 470 height 181
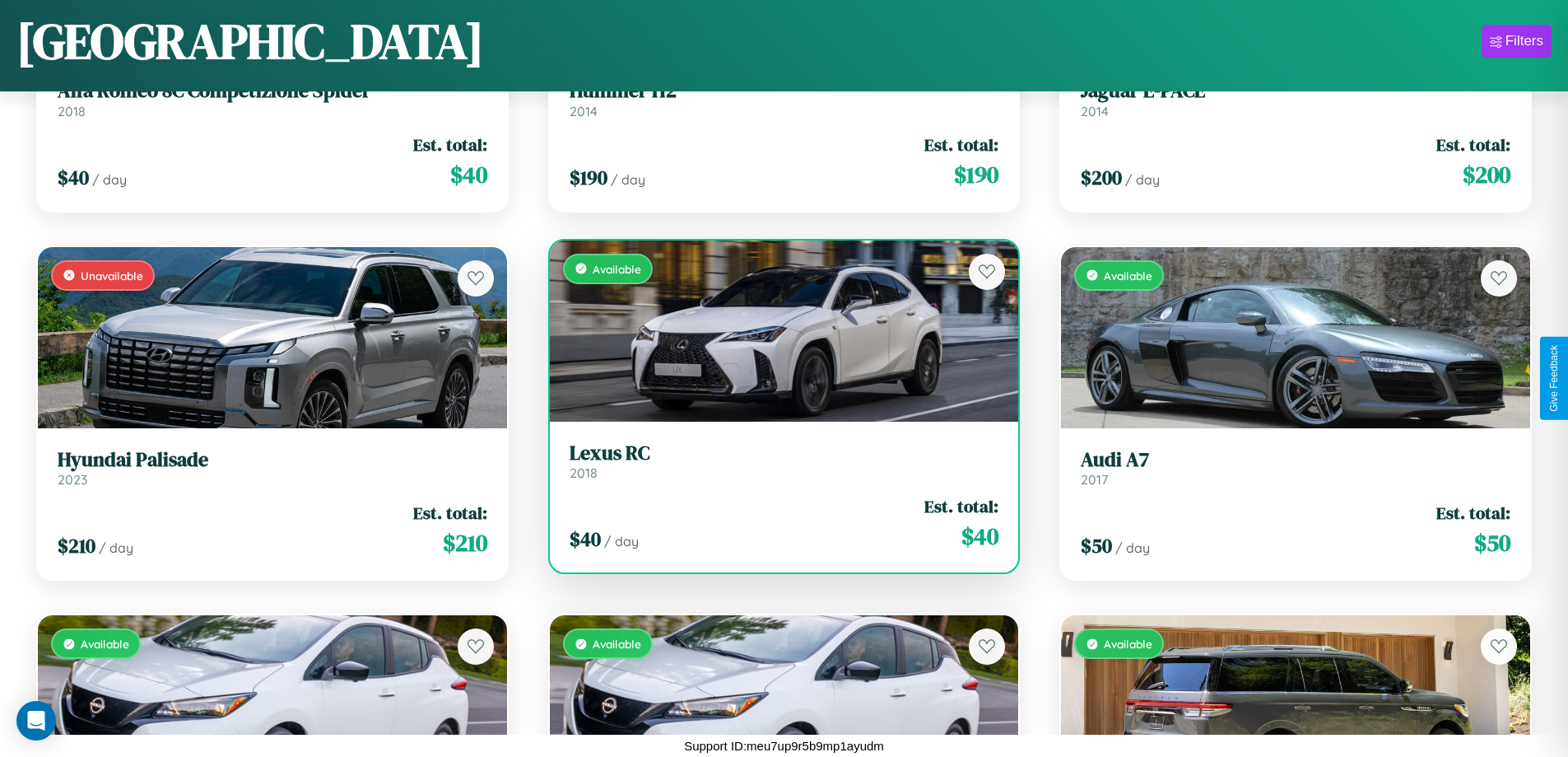
click at [778, 460] on h3 "Lexus RC" at bounding box center [784, 453] width 430 height 24
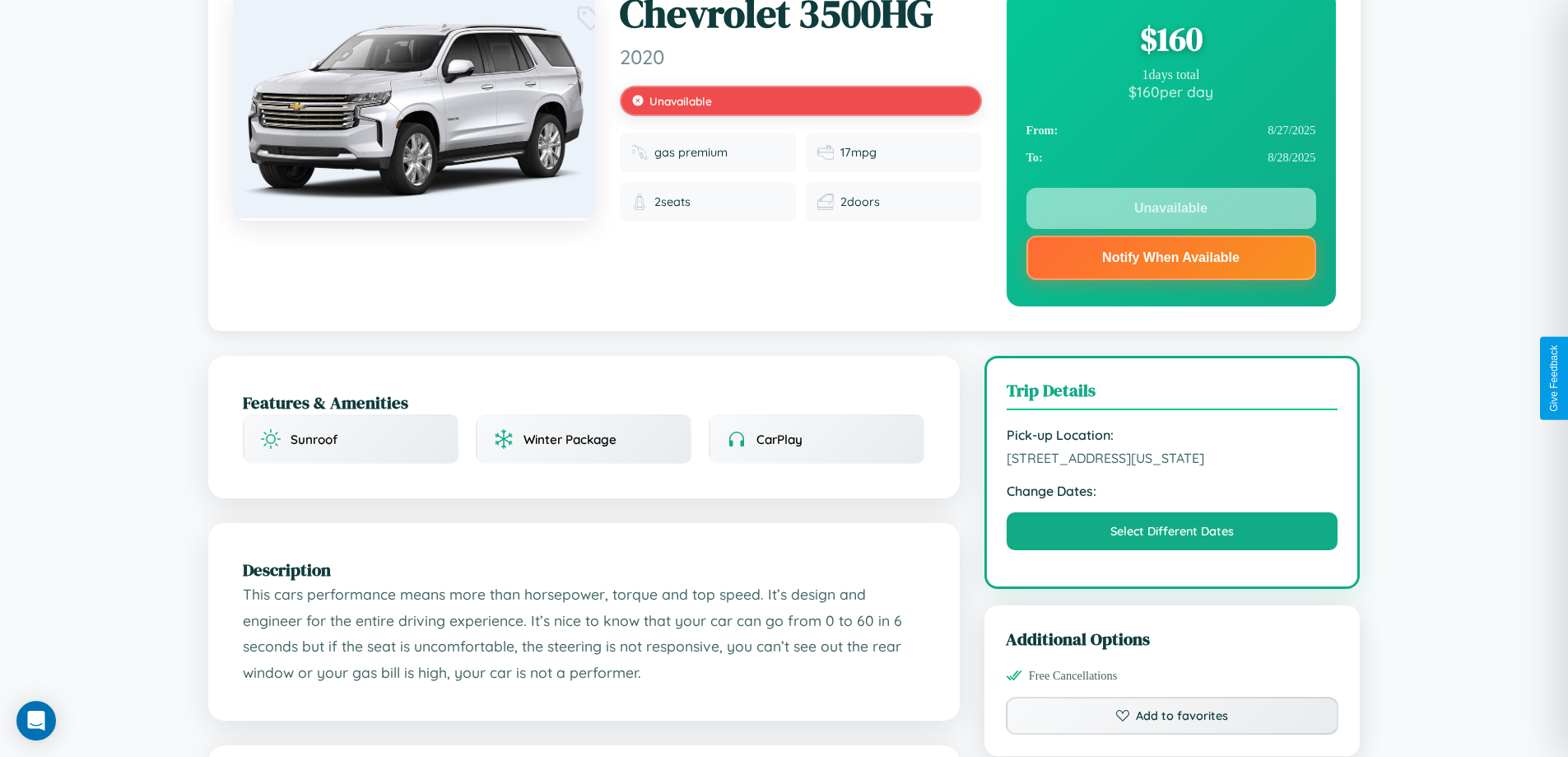
scroll to position [396, 0]
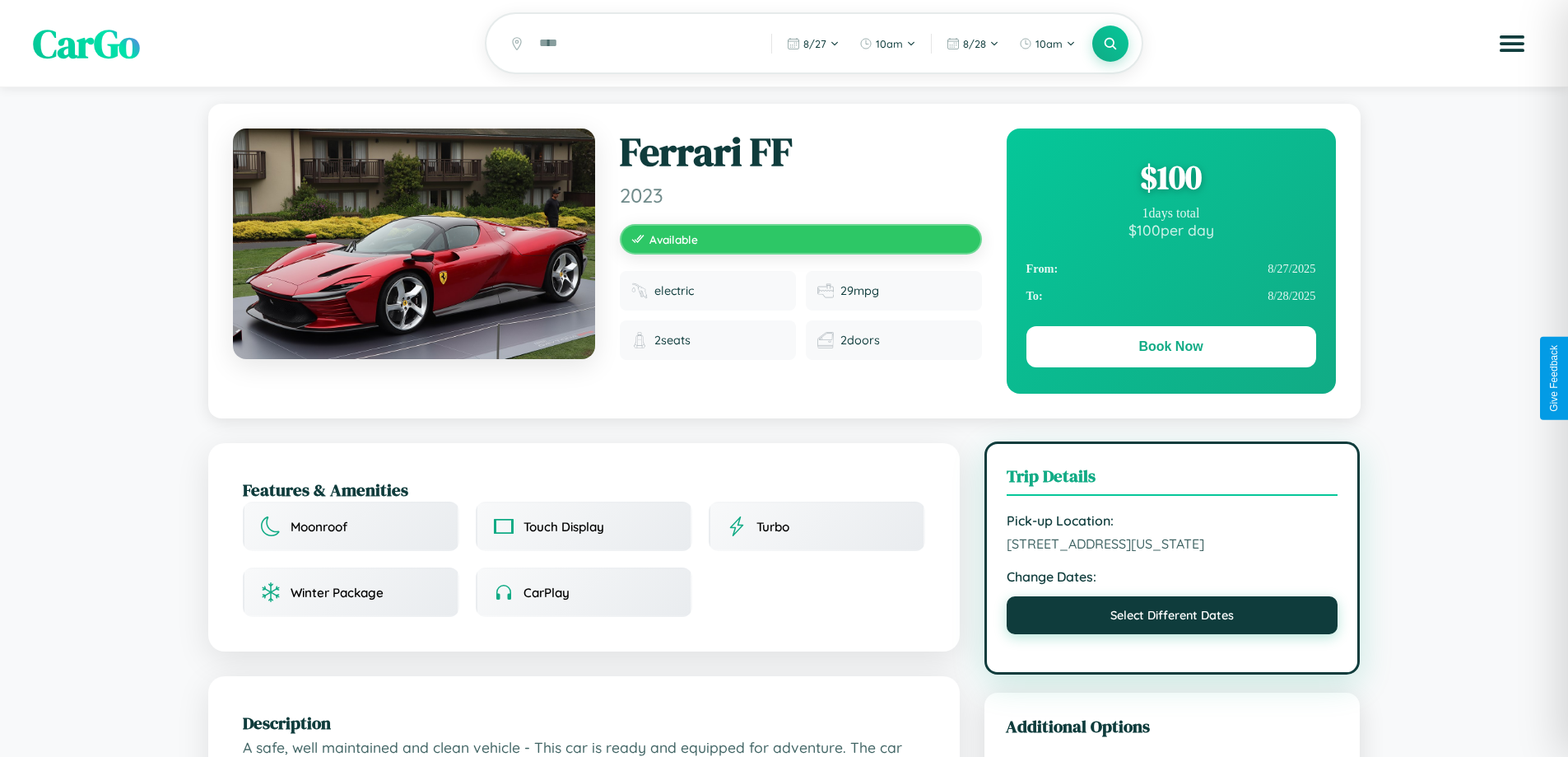
click at [1173, 618] on button "Select Different Dates" at bounding box center [1173, 615] width 332 height 38
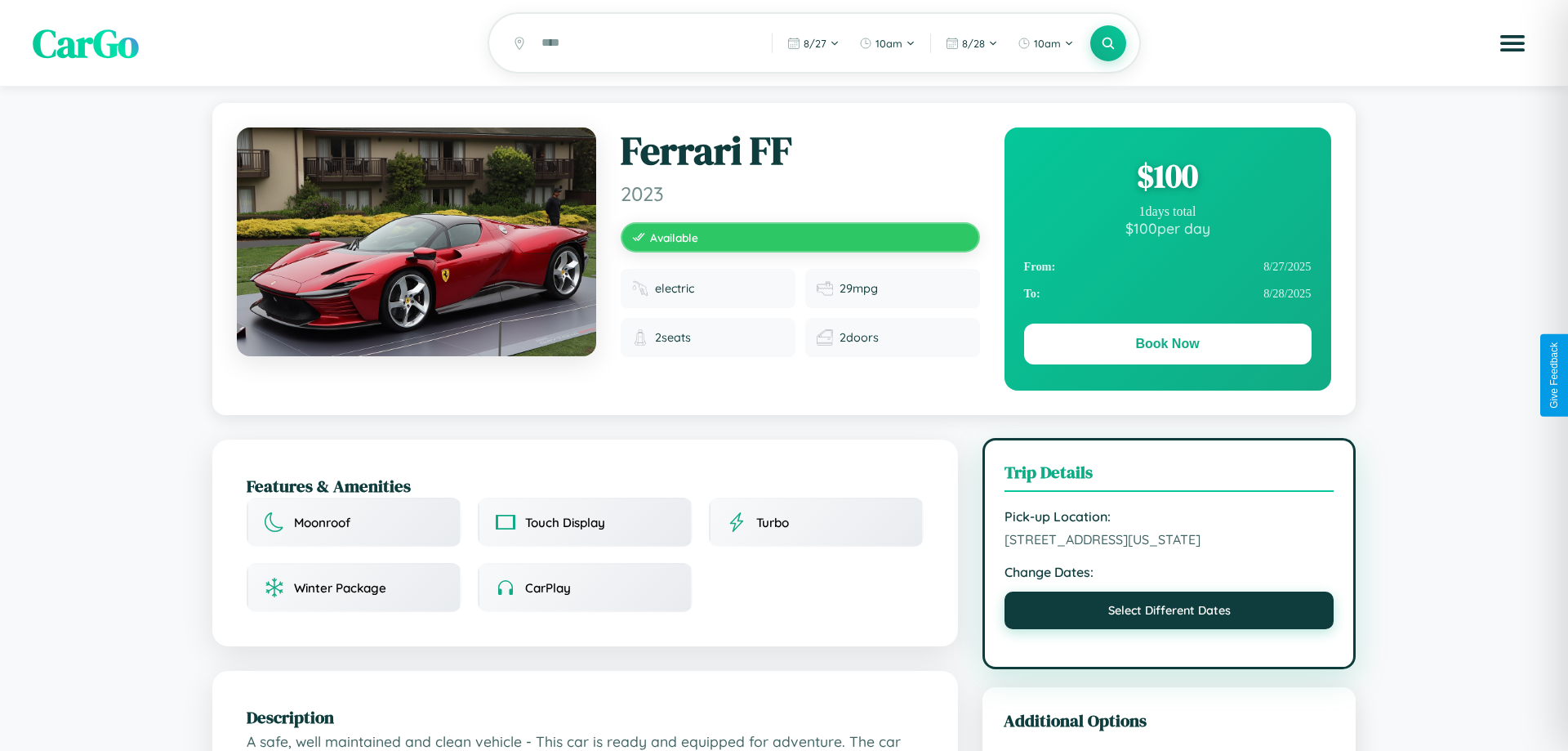
select select "*"
select select "****"
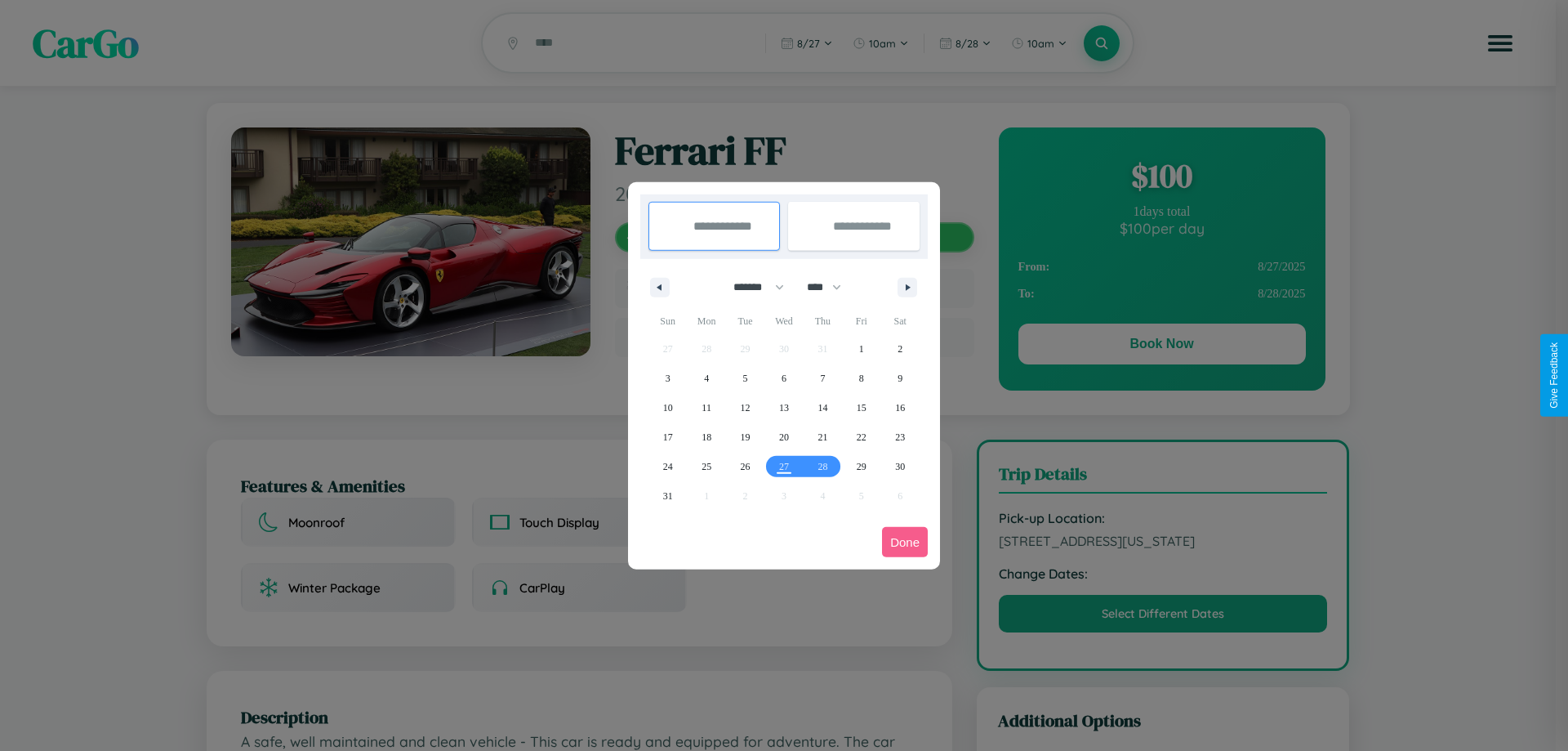
click at [751, 287] on select "******* ******** ***** ***** *** **** **** ****** ********* ******* ******** **…" at bounding box center [755, 287] width 69 height 27
select select "**"
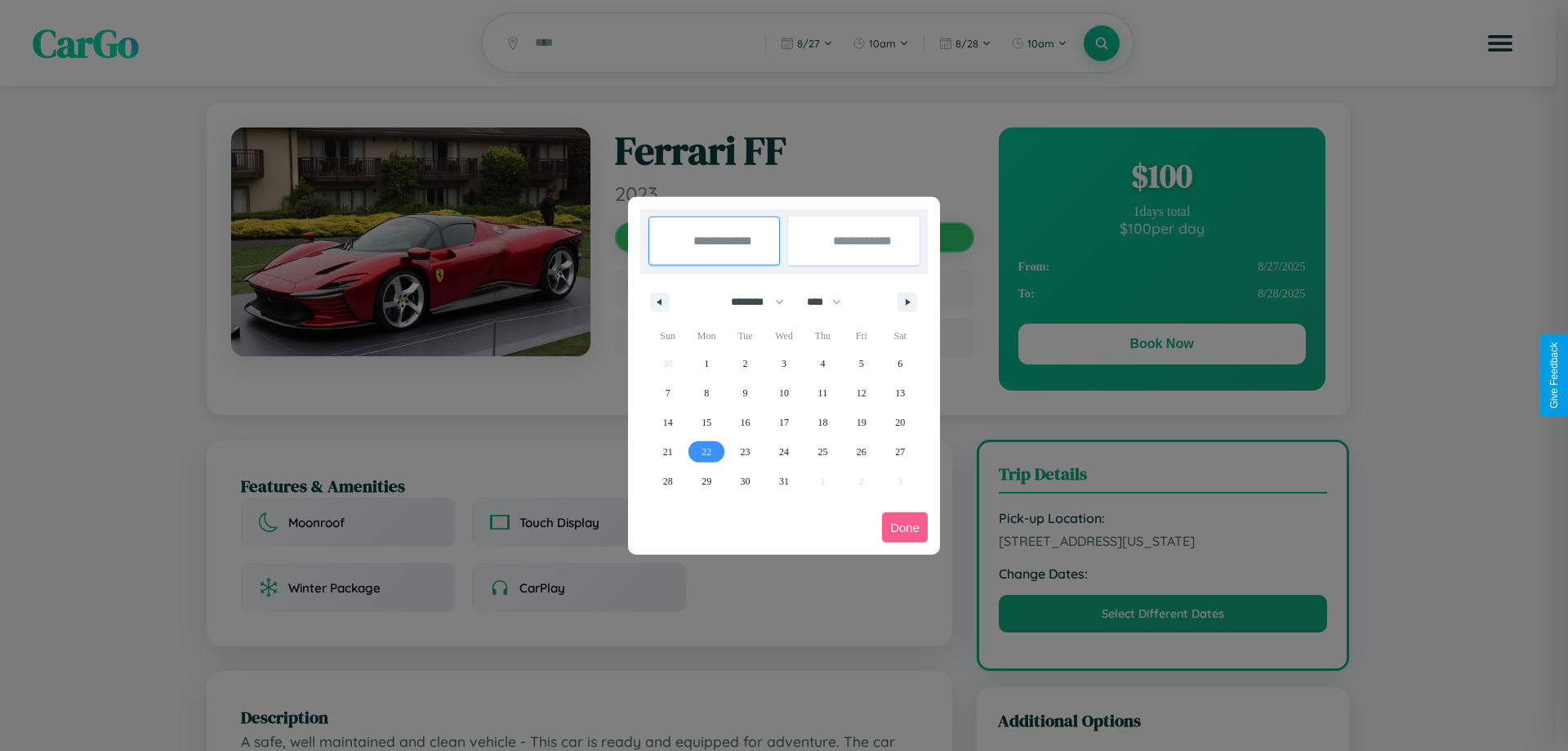
click at [706, 451] on span "22" at bounding box center [706, 452] width 10 height 30
type input "**********"
click at [861, 451] on span "26" at bounding box center [862, 452] width 10 height 30
type input "**********"
click at [905, 527] on button "Done" at bounding box center [904, 527] width 45 height 31
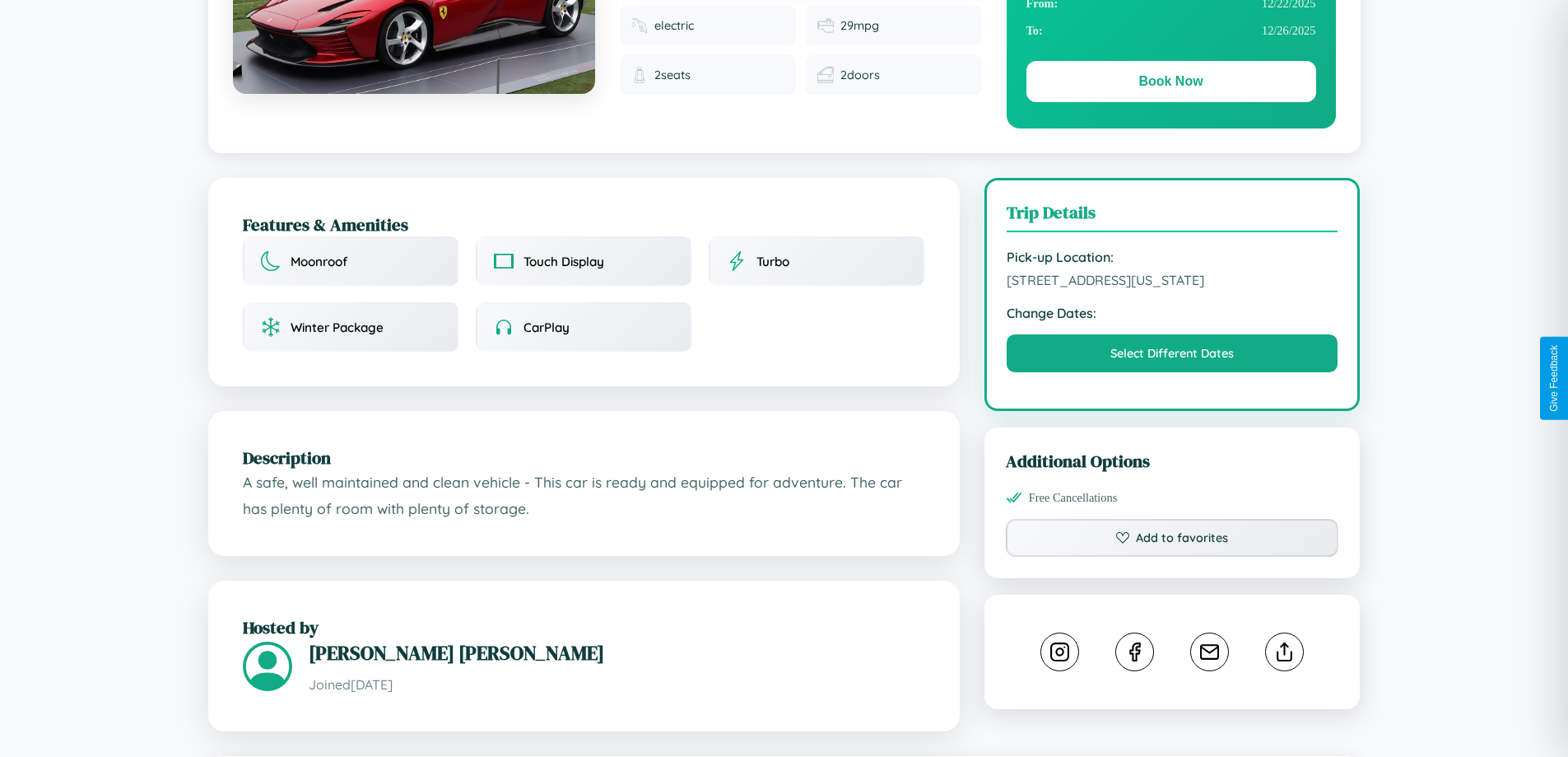
scroll to position [427, 0]
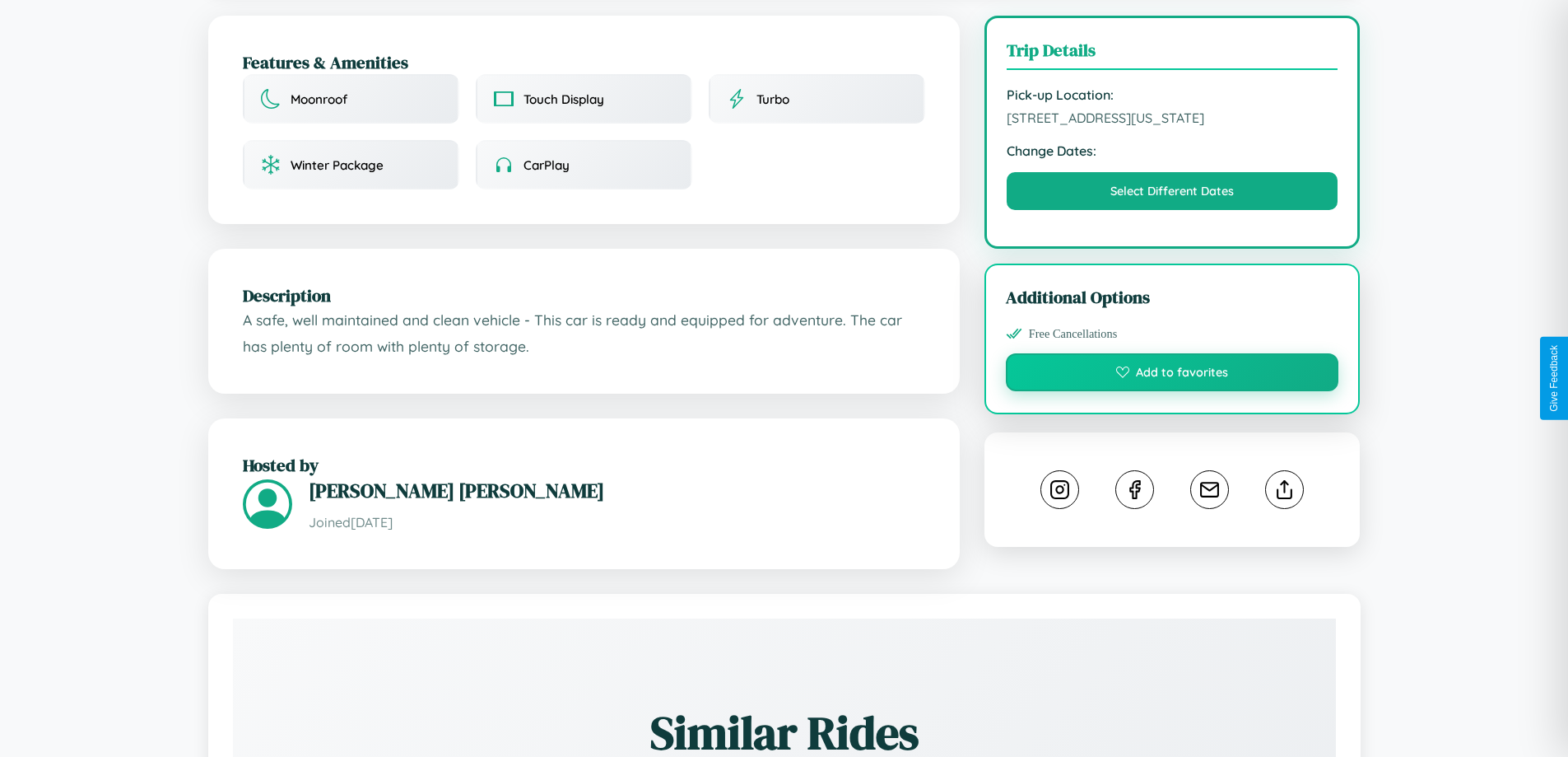
click at [1173, 375] on button "Add to favorites" at bounding box center [1173, 373] width 334 height 38
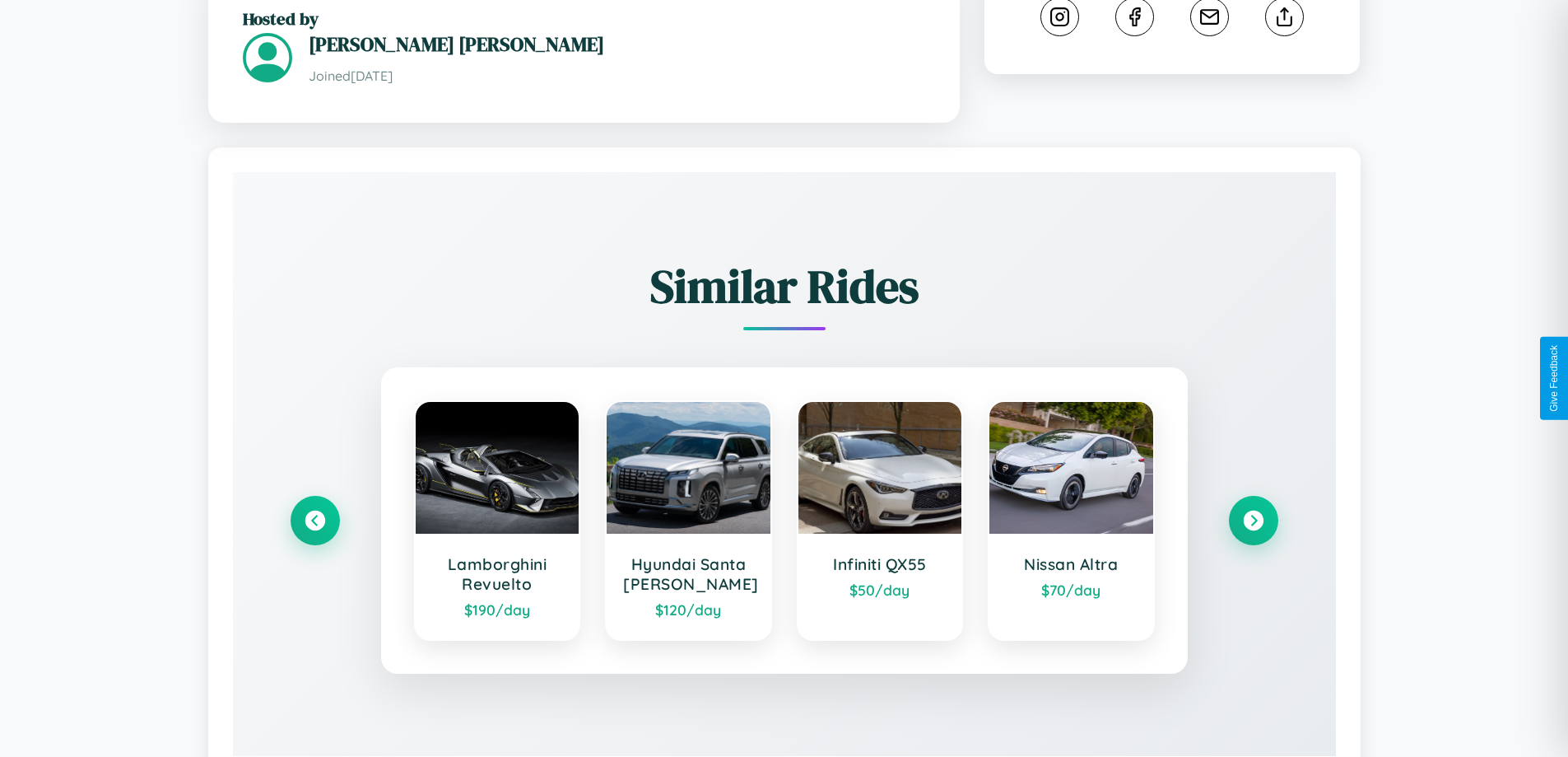
scroll to position [966, 0]
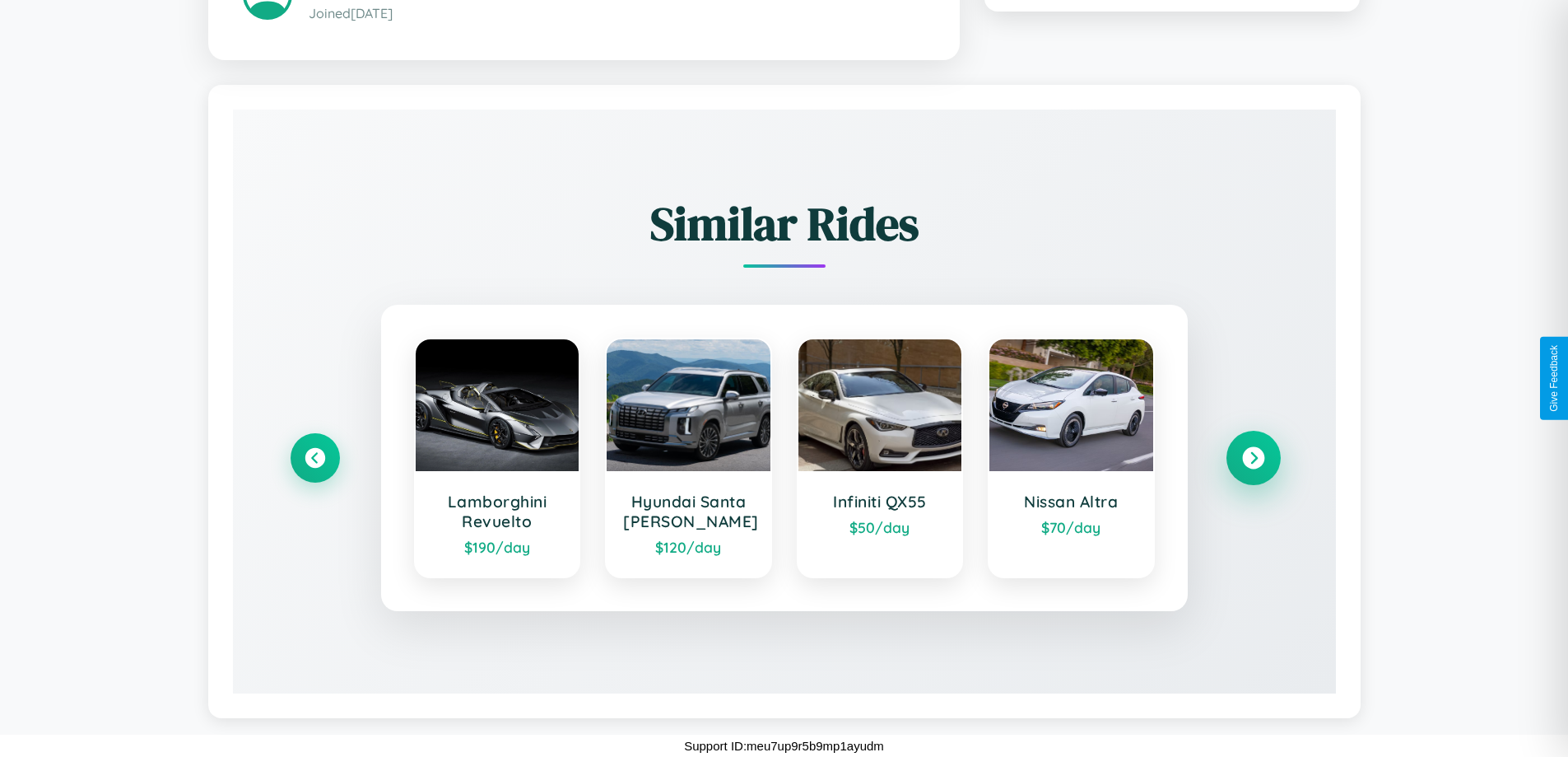
click at [1253, 457] on icon at bounding box center [1253, 457] width 22 height 22
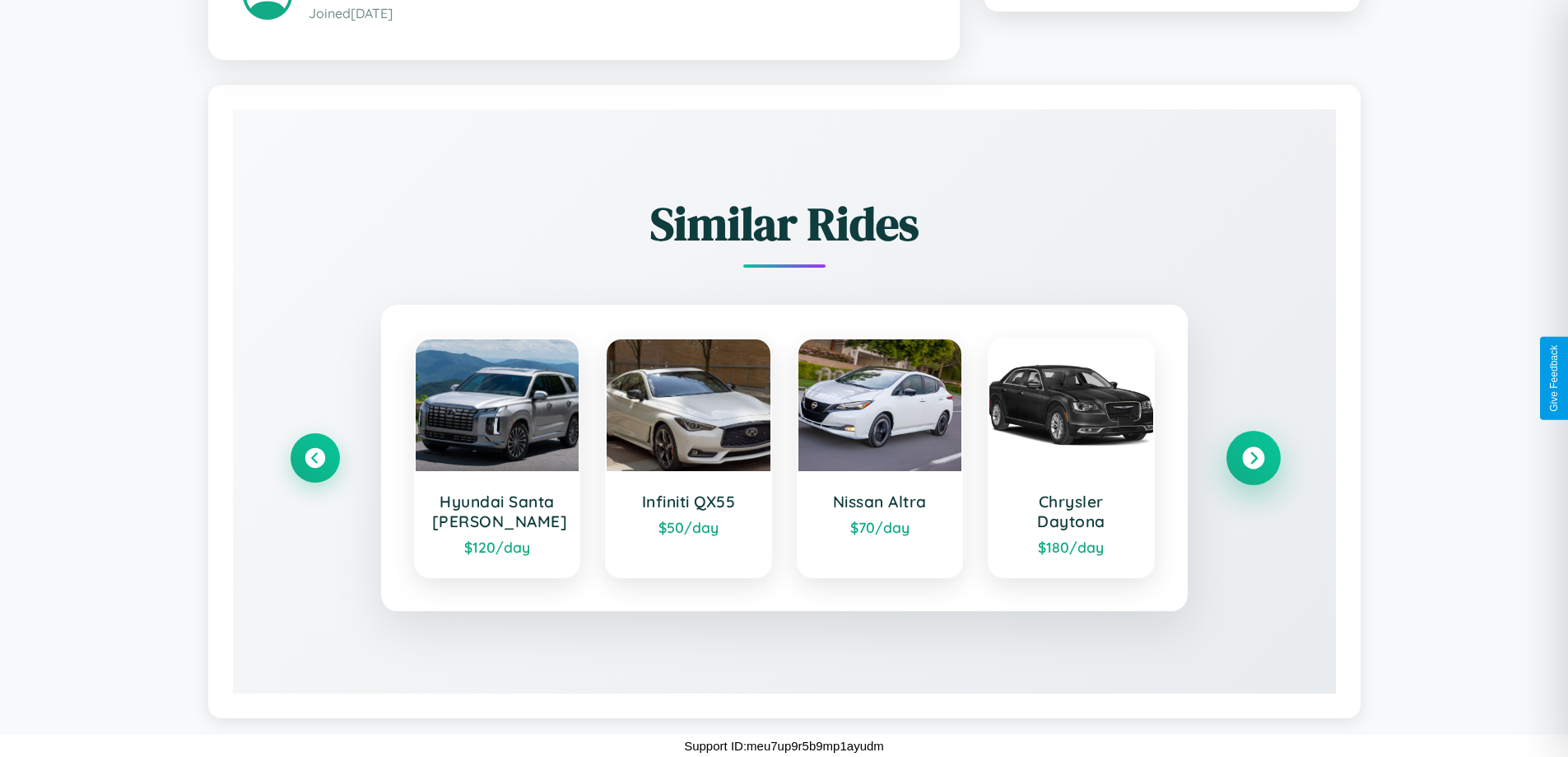
click at [1253, 457] on icon at bounding box center [1253, 457] width 22 height 22
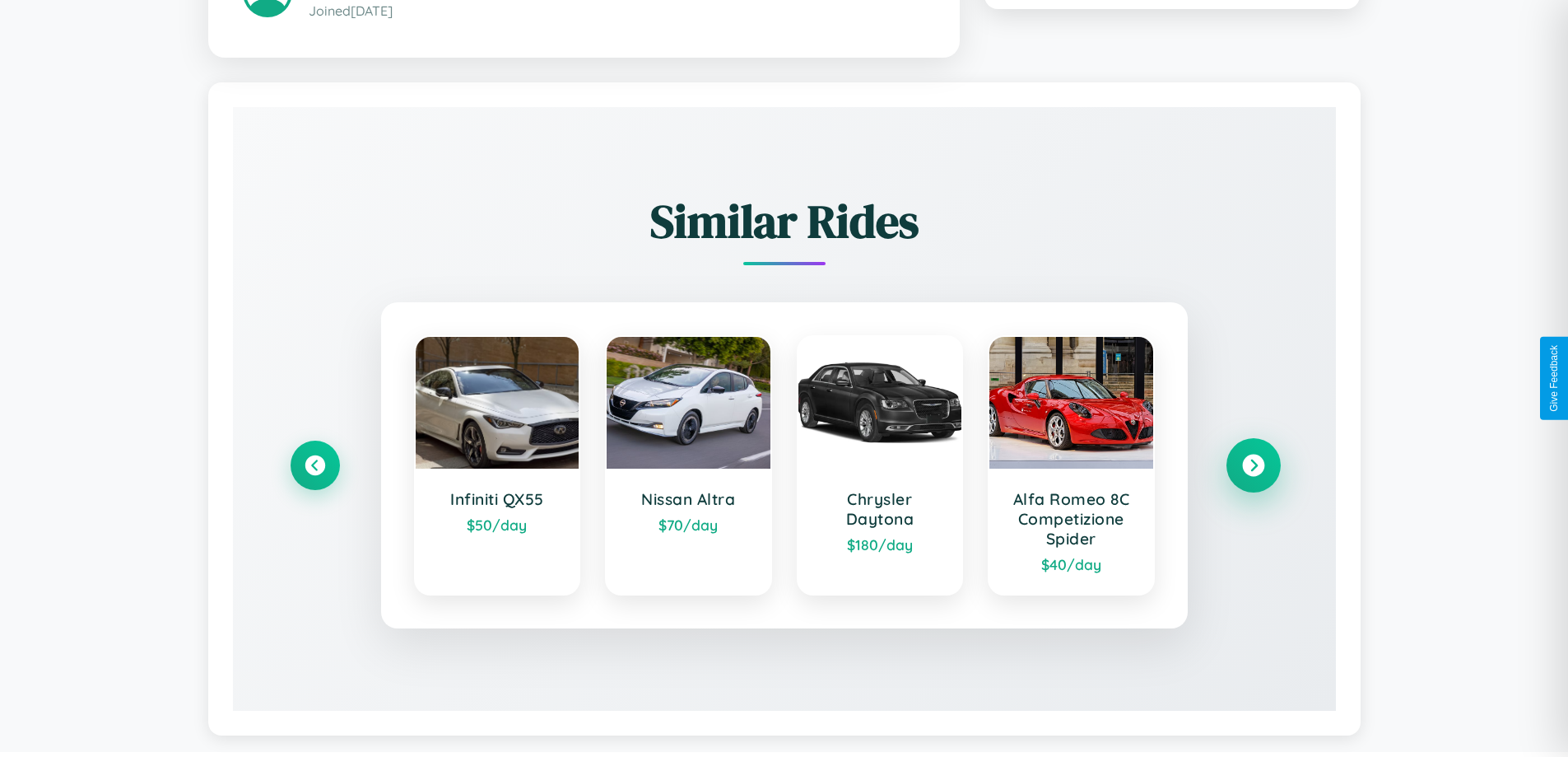
click at [1253, 467] on icon at bounding box center [1253, 465] width 22 height 22
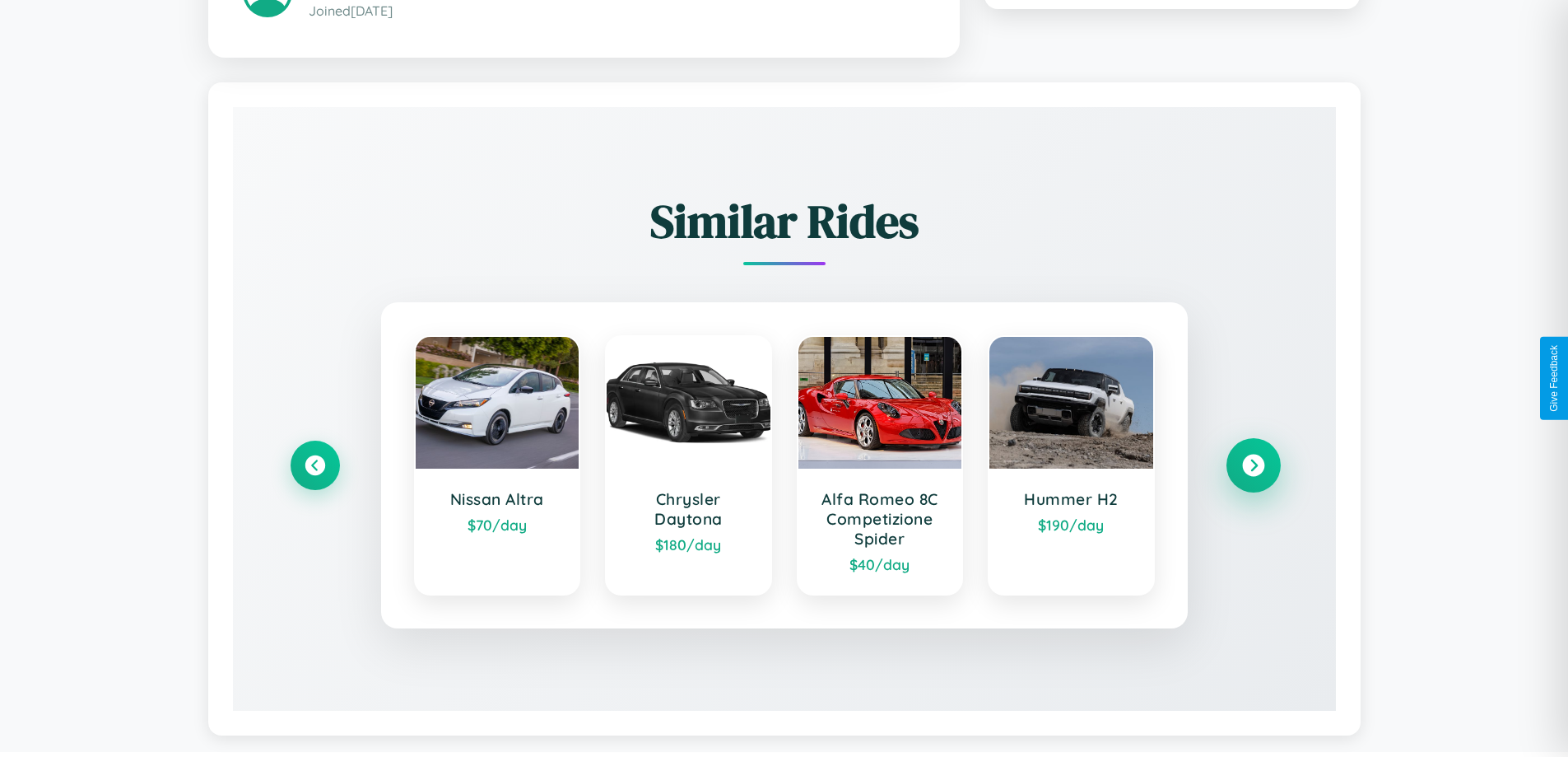
click at [1253, 467] on icon at bounding box center [1253, 465] width 22 height 22
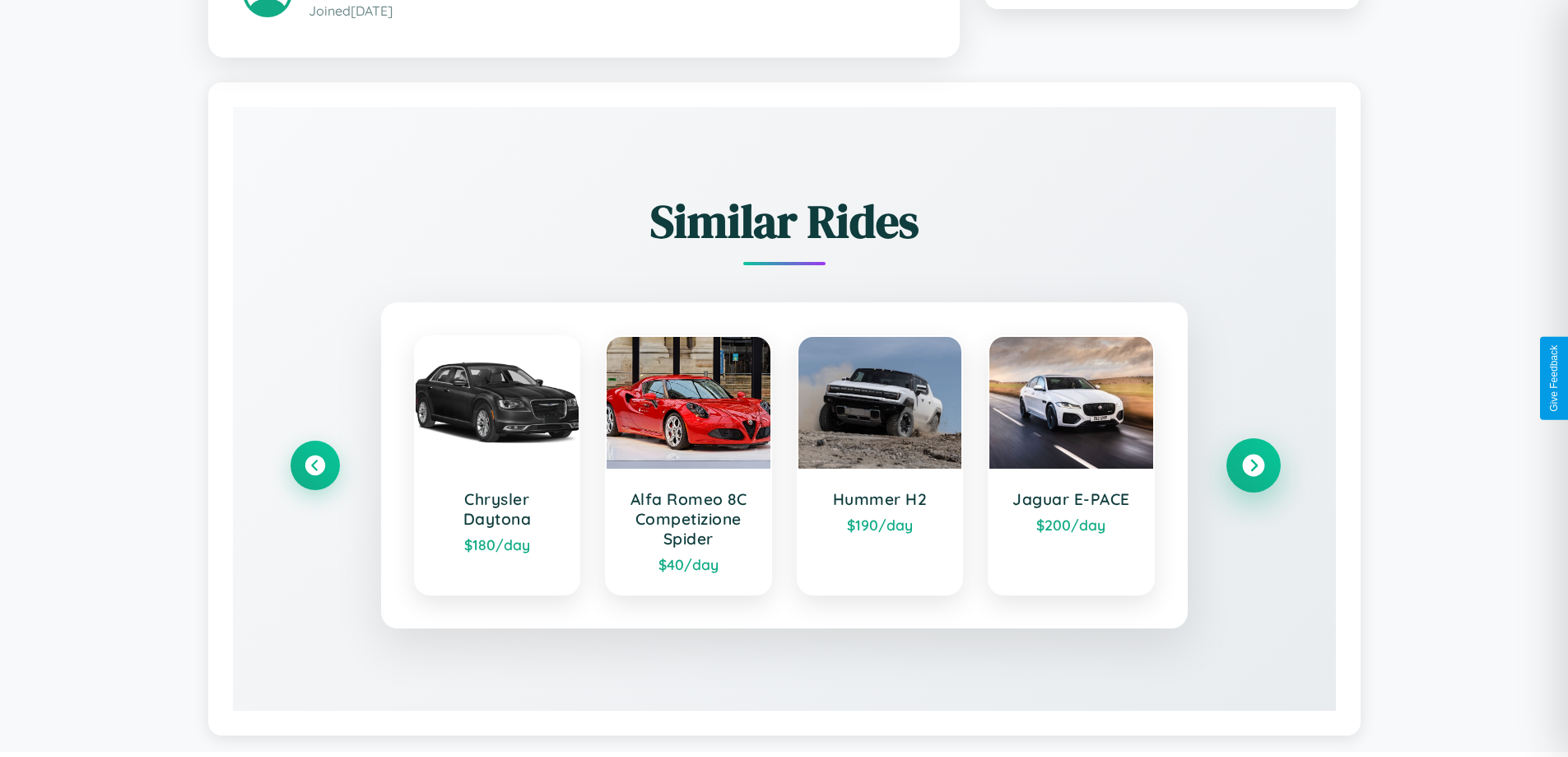
click at [1253, 467] on icon at bounding box center [1253, 465] width 22 height 22
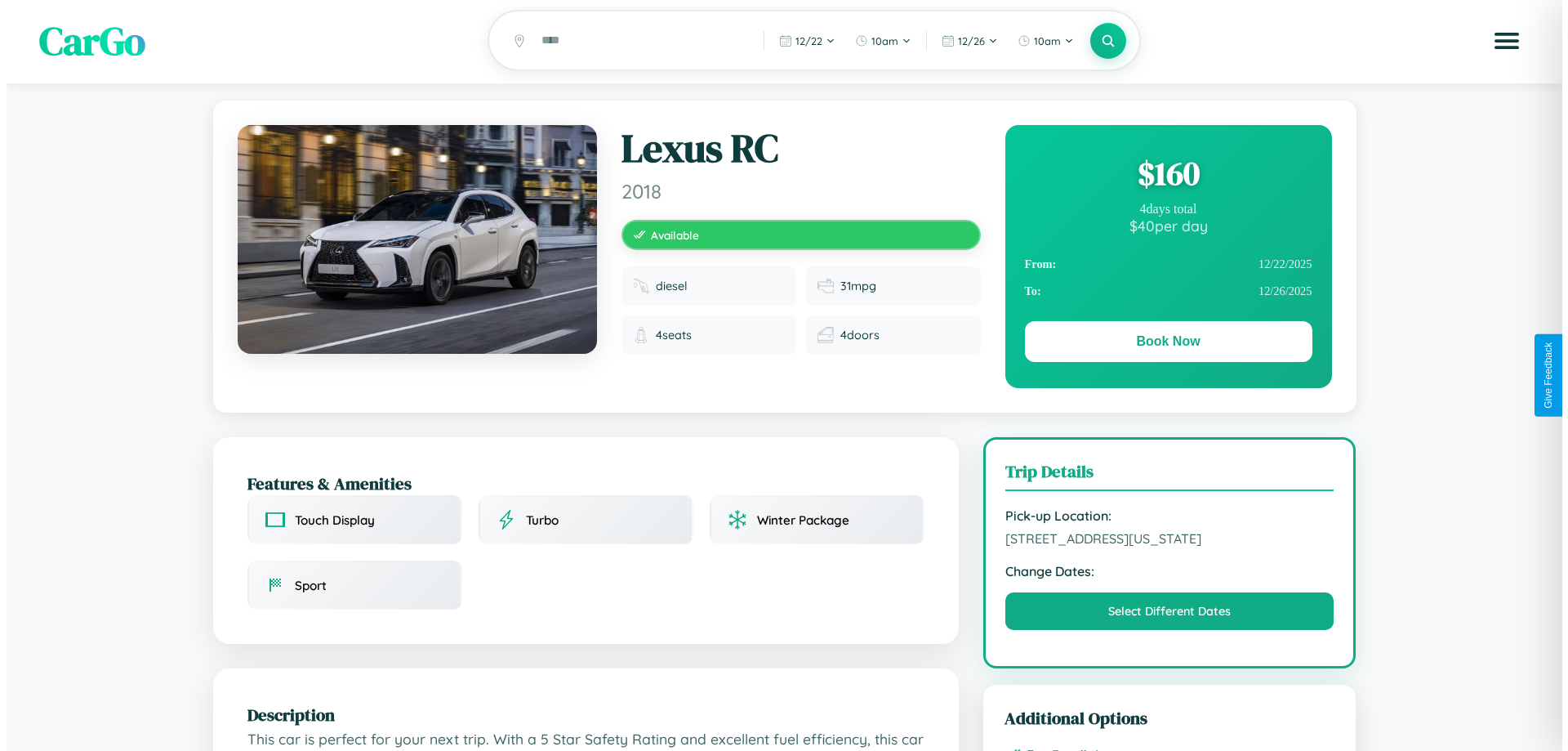
scroll to position [0, 0]
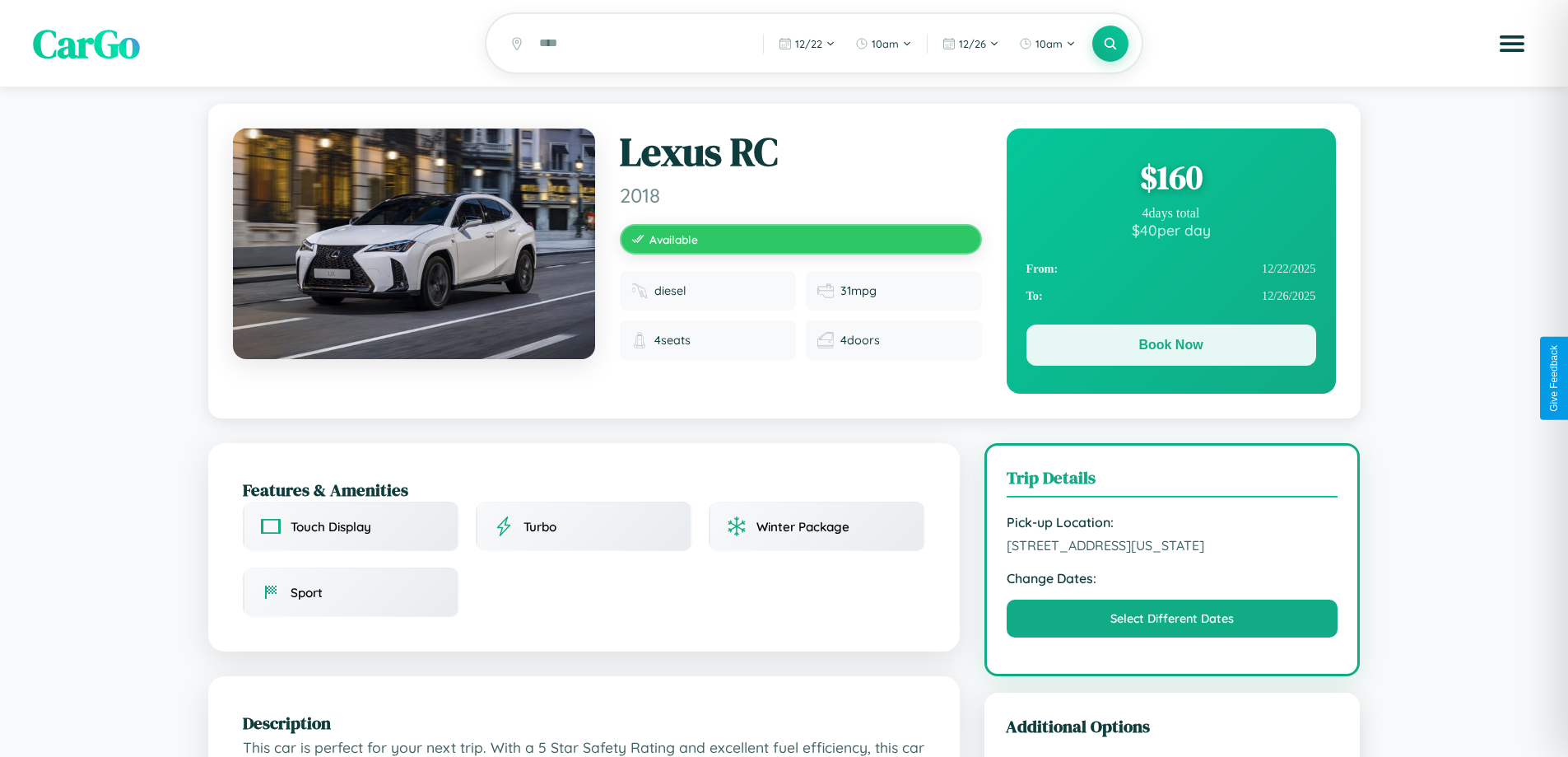
click at [1171, 348] on button "Book Now" at bounding box center [1172, 345] width 290 height 41
